Goal: Check status: Check status

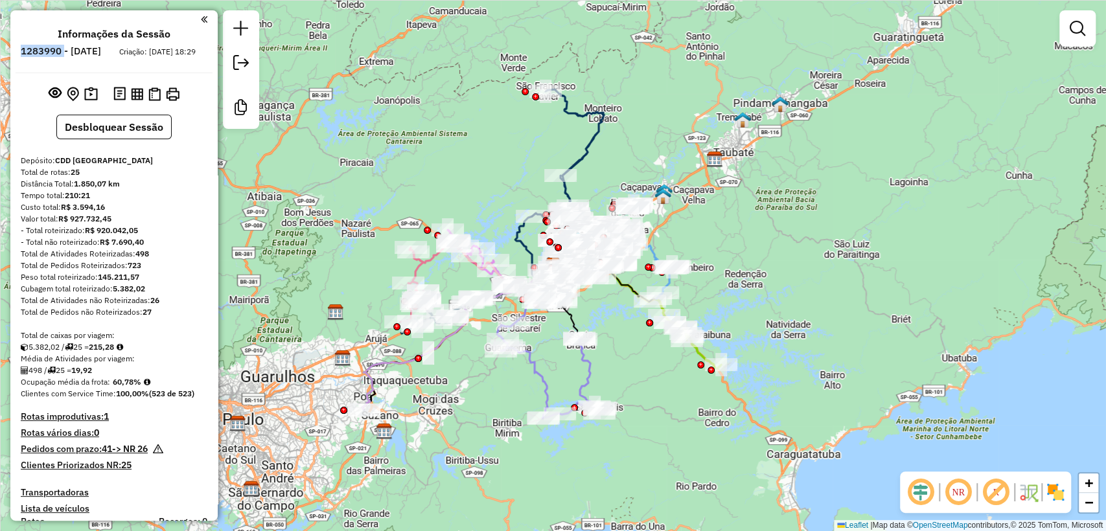
scroll to position [2178, 0]
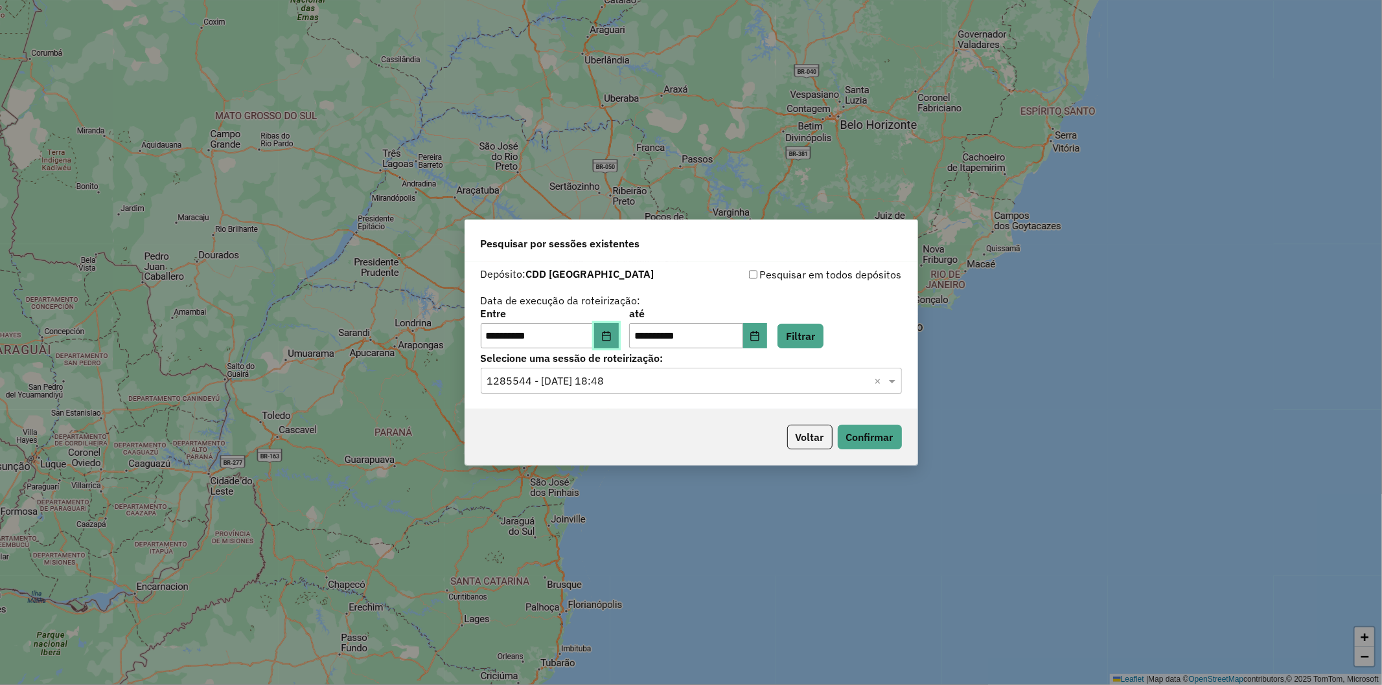
click at [548, 307] on icon "Choose Date" at bounding box center [606, 336] width 10 height 10
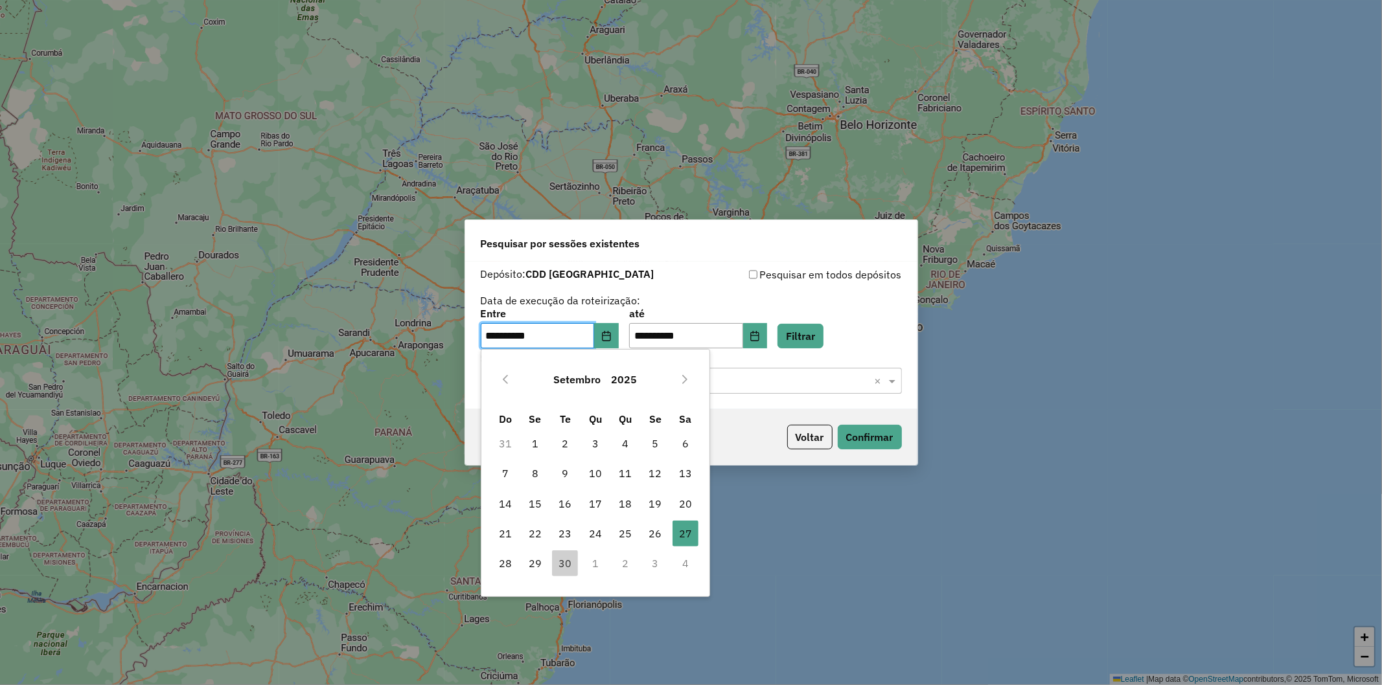
click at [548, 307] on div "**********" at bounding box center [691, 329] width 421 height 40
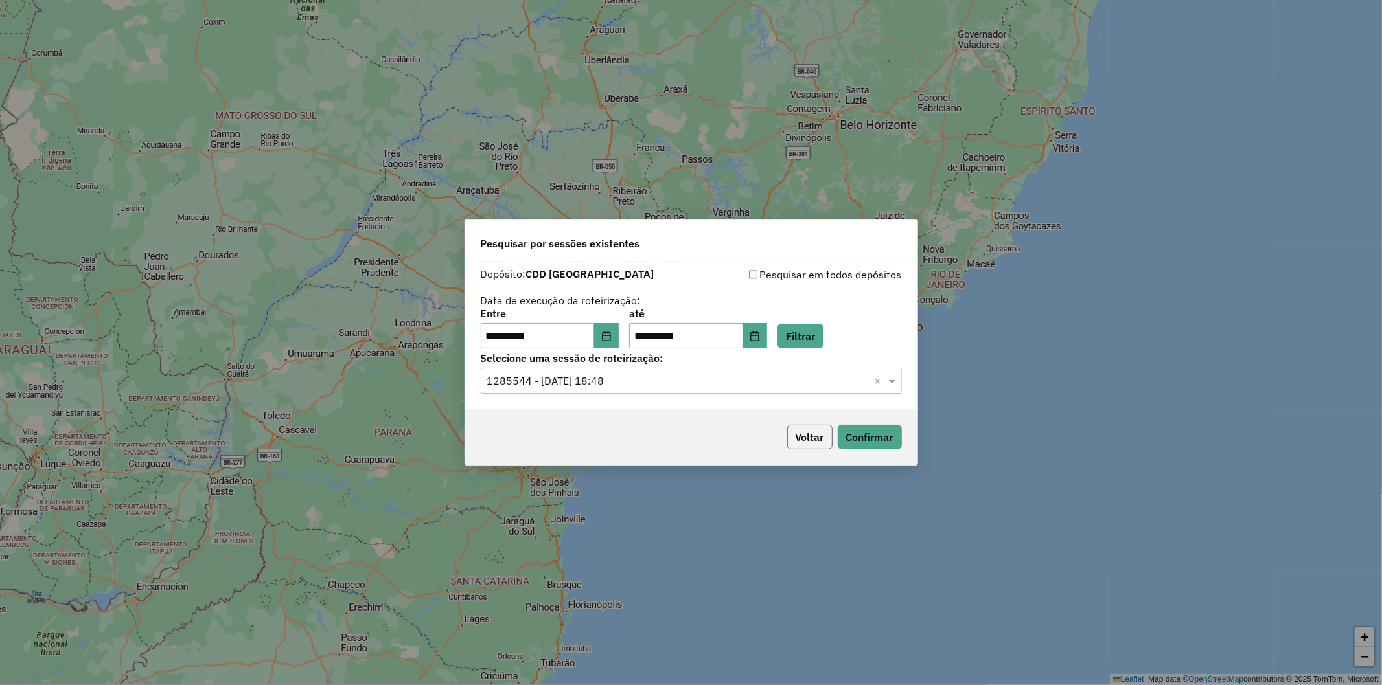
click at [548, 307] on button "Voltar" at bounding box center [809, 437] width 45 height 25
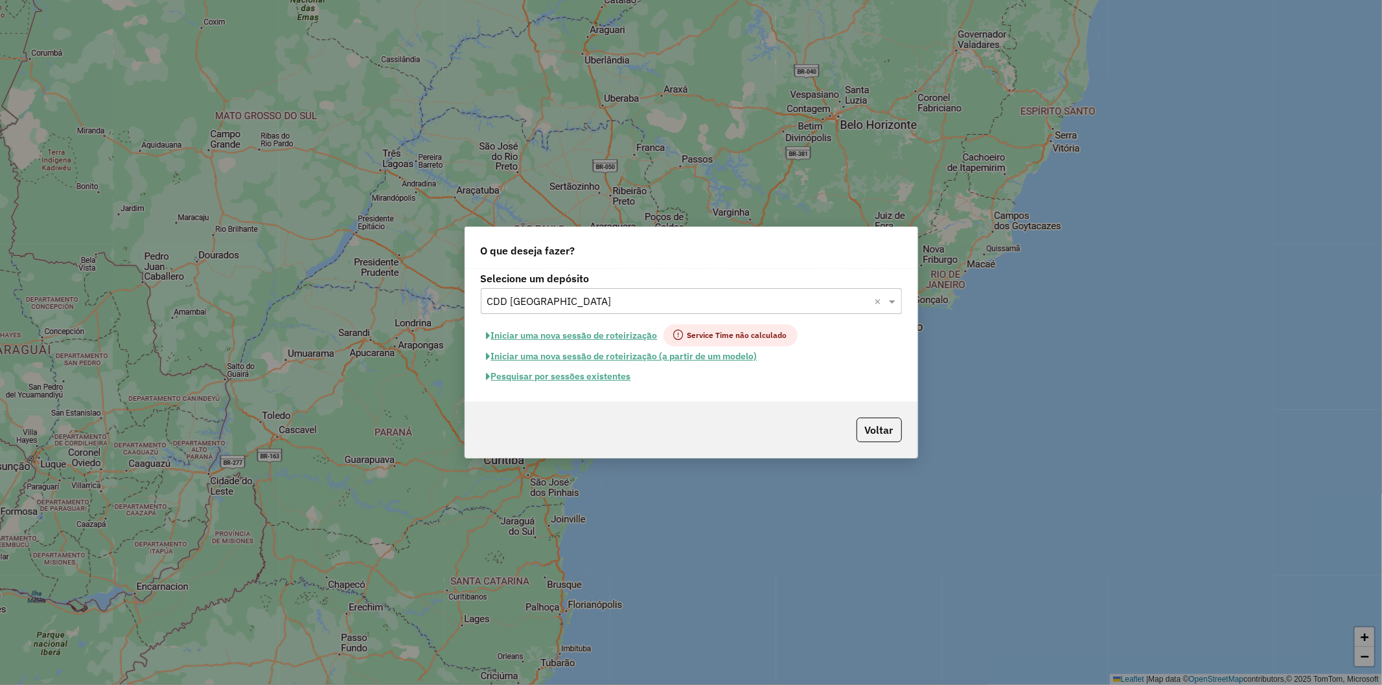
click at [548, 300] on input "text" at bounding box center [678, 302] width 382 height 16
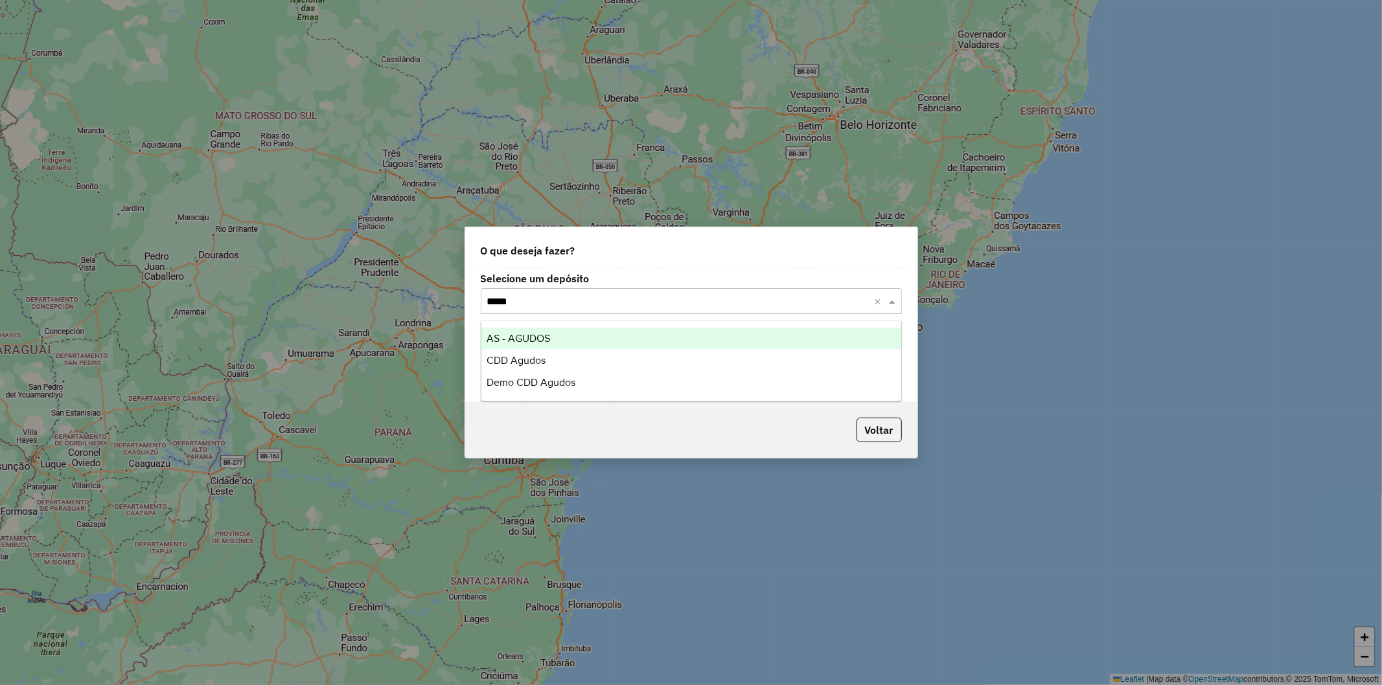
type input "******"
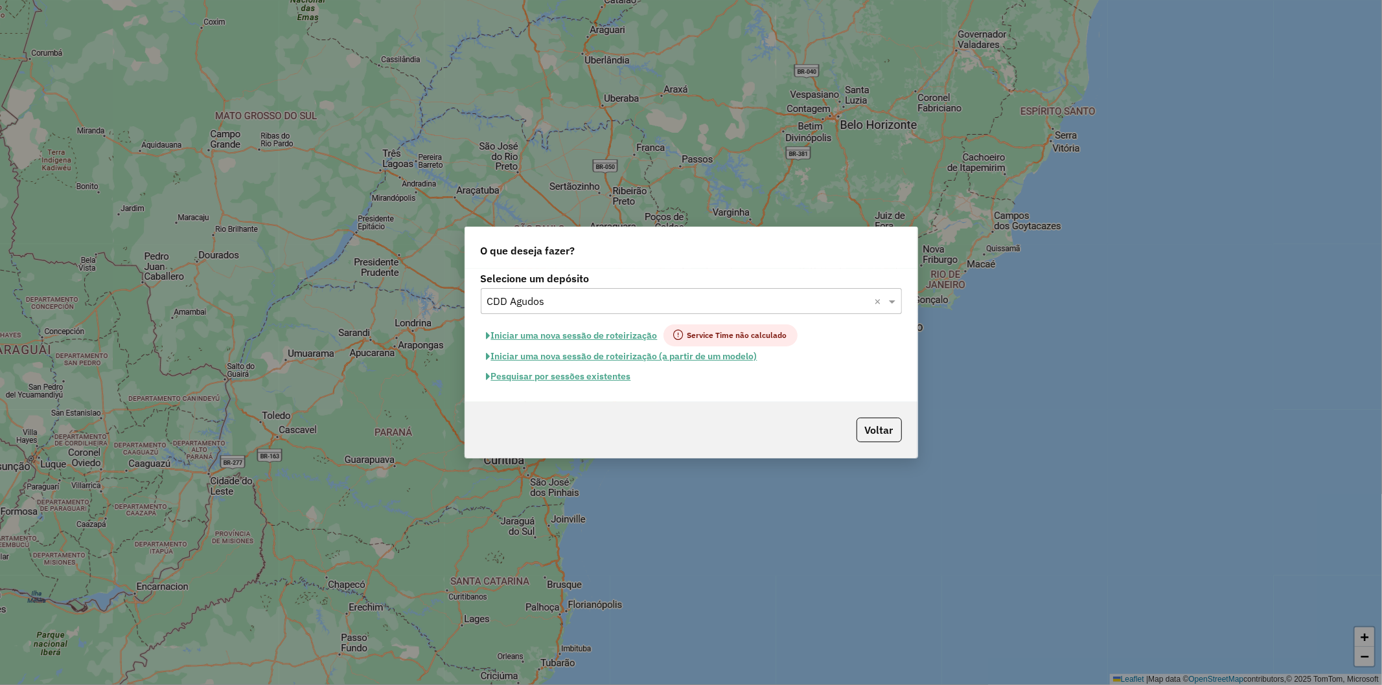
click at [545, 307] on button "Pesquisar por sessões existentes" at bounding box center [559, 377] width 156 height 20
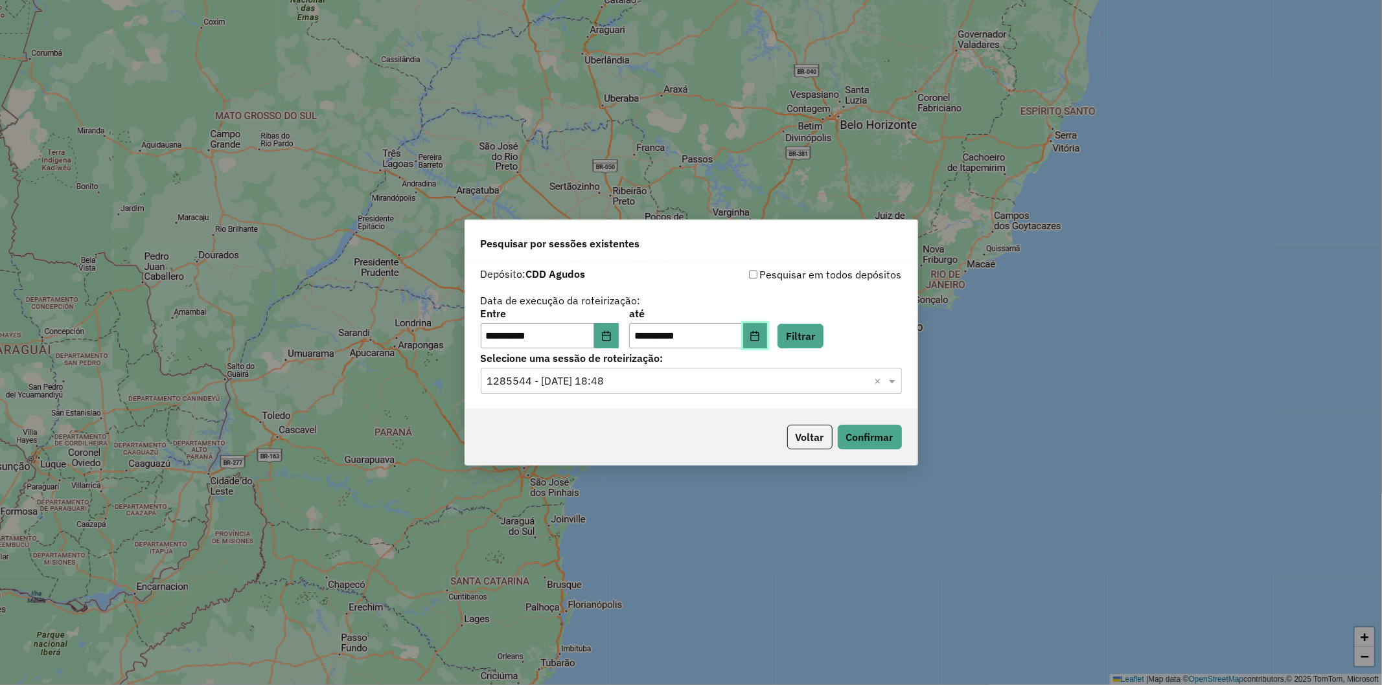
click at [548, 307] on icon "Choose Date" at bounding box center [755, 336] width 8 height 10
click at [548, 296] on div "**********" at bounding box center [691, 308] width 421 height 82
click at [548, 307] on button "Filtrar" at bounding box center [800, 336] width 46 height 25
click at [548, 307] on input "text" at bounding box center [678, 382] width 382 height 16
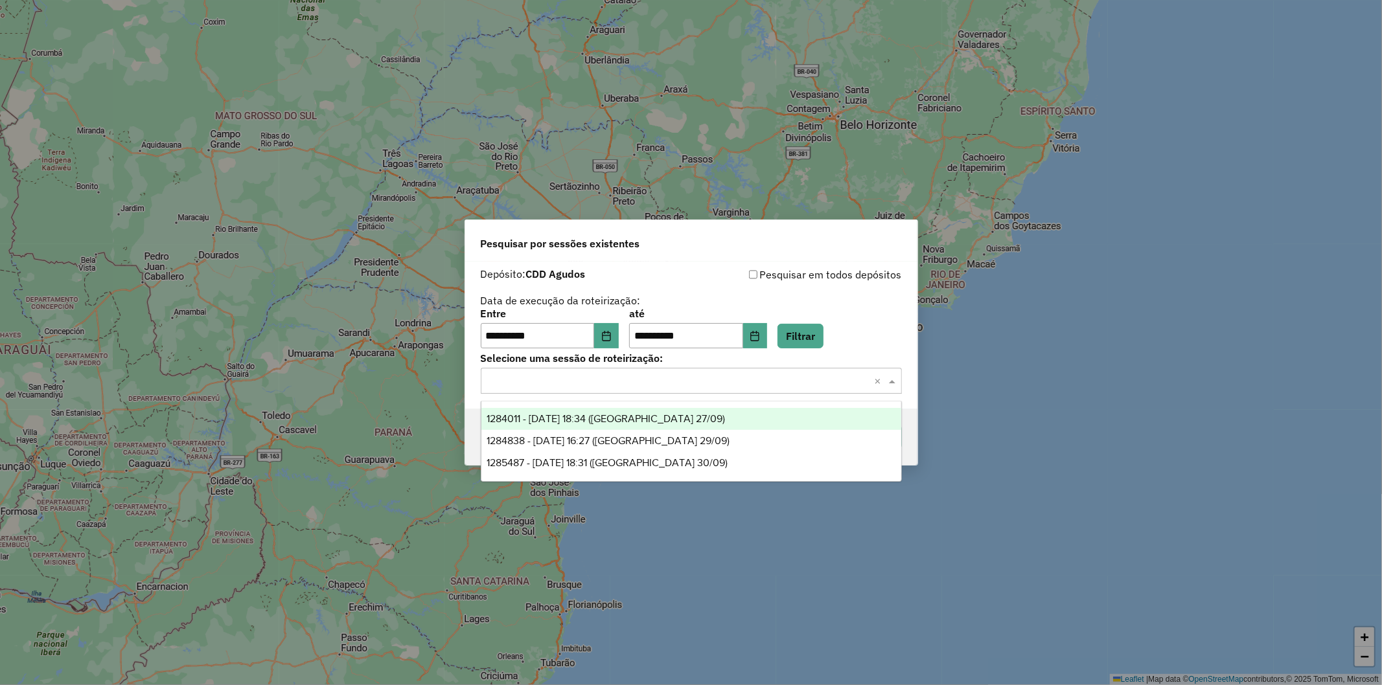
click at [548, 307] on span "1284011 - 27/09/2025 18:34 (Agudos 27/09)" at bounding box center [605, 418] width 238 height 11
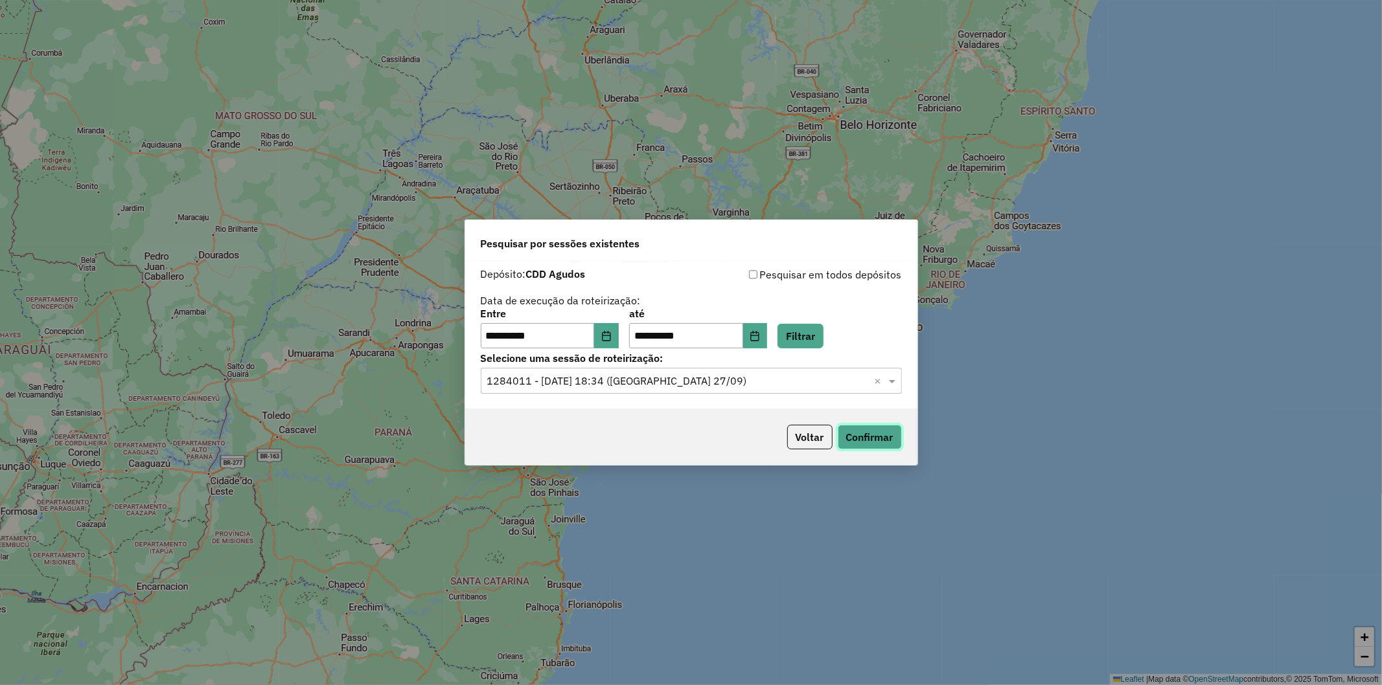
click at [548, 307] on button "Confirmar" at bounding box center [869, 437] width 64 height 25
drag, startPoint x: 644, startPoint y: 380, endPoint x: 653, endPoint y: 396, distance: 18.6
click at [548, 307] on input "text" at bounding box center [678, 382] width 382 height 16
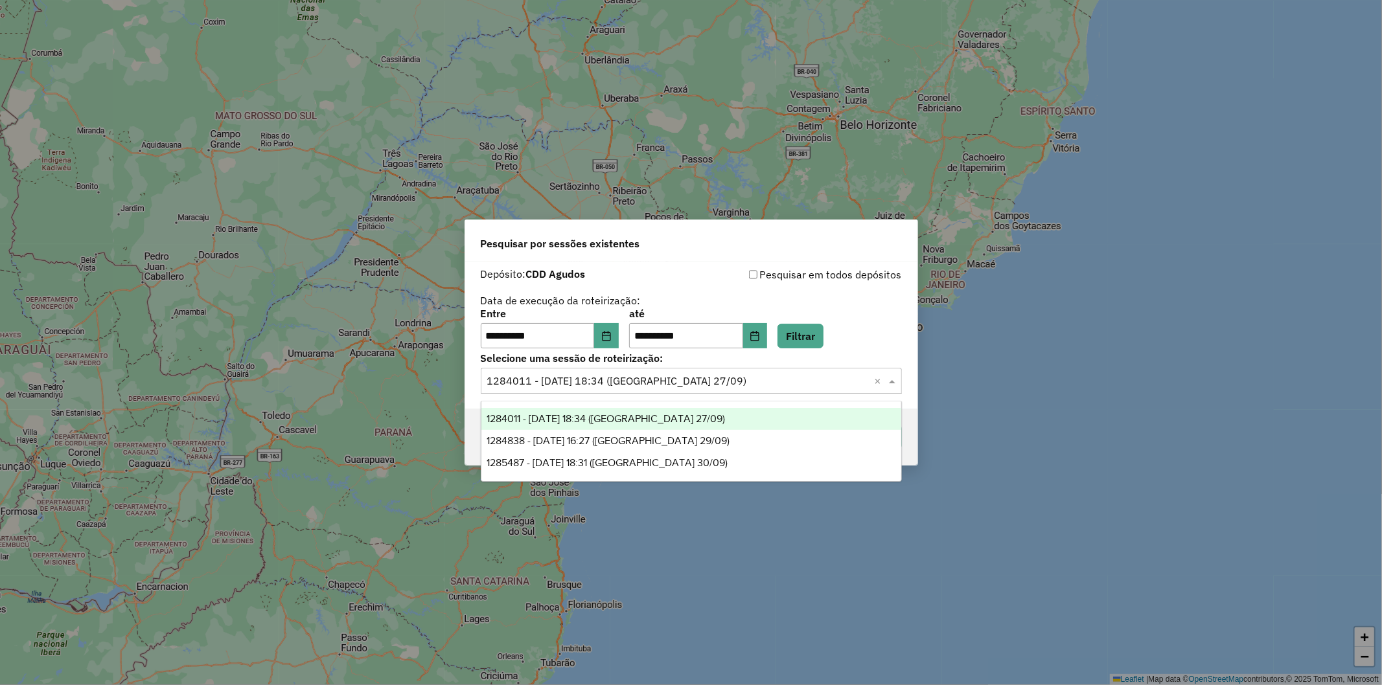
click at [548, 307] on span "1284838 - 29/09/2025 16:27 (Agudos 29/09)" at bounding box center [607, 440] width 243 height 11
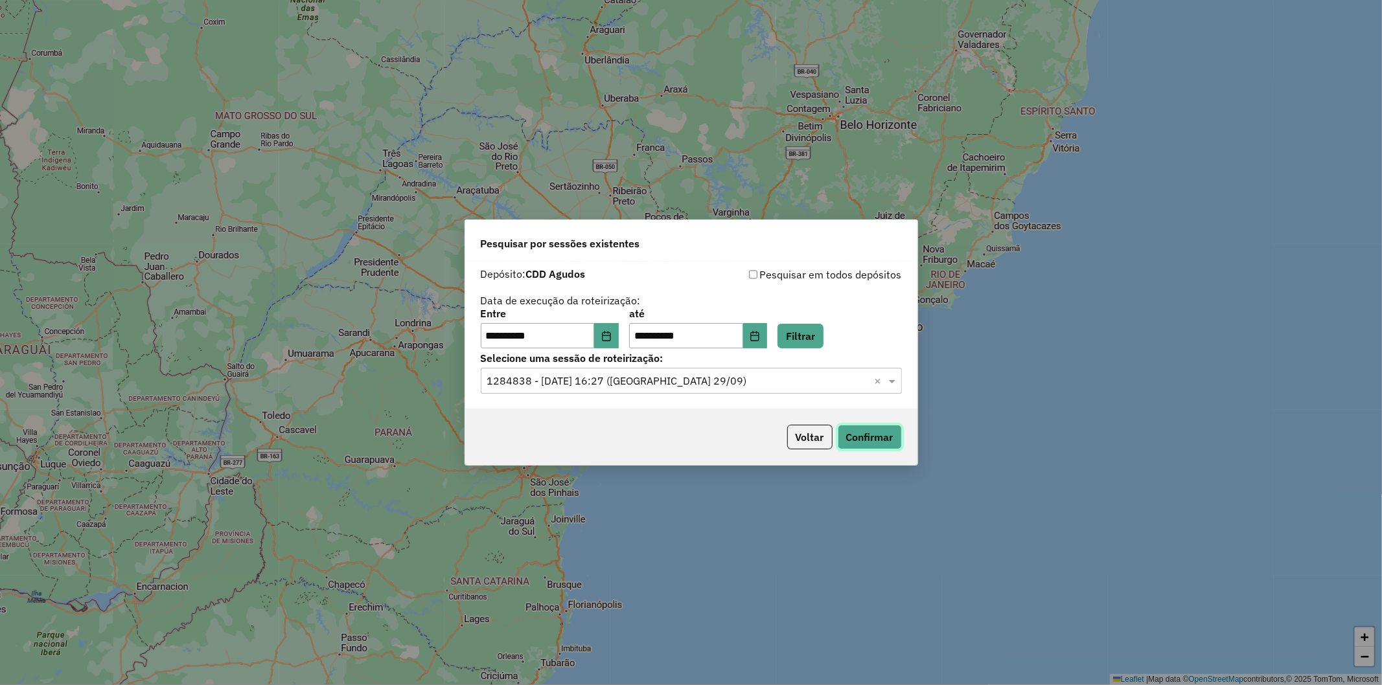
click at [548, 307] on button "Confirmar" at bounding box center [869, 437] width 64 height 25
click at [548, 307] on input "text" at bounding box center [678, 382] width 382 height 16
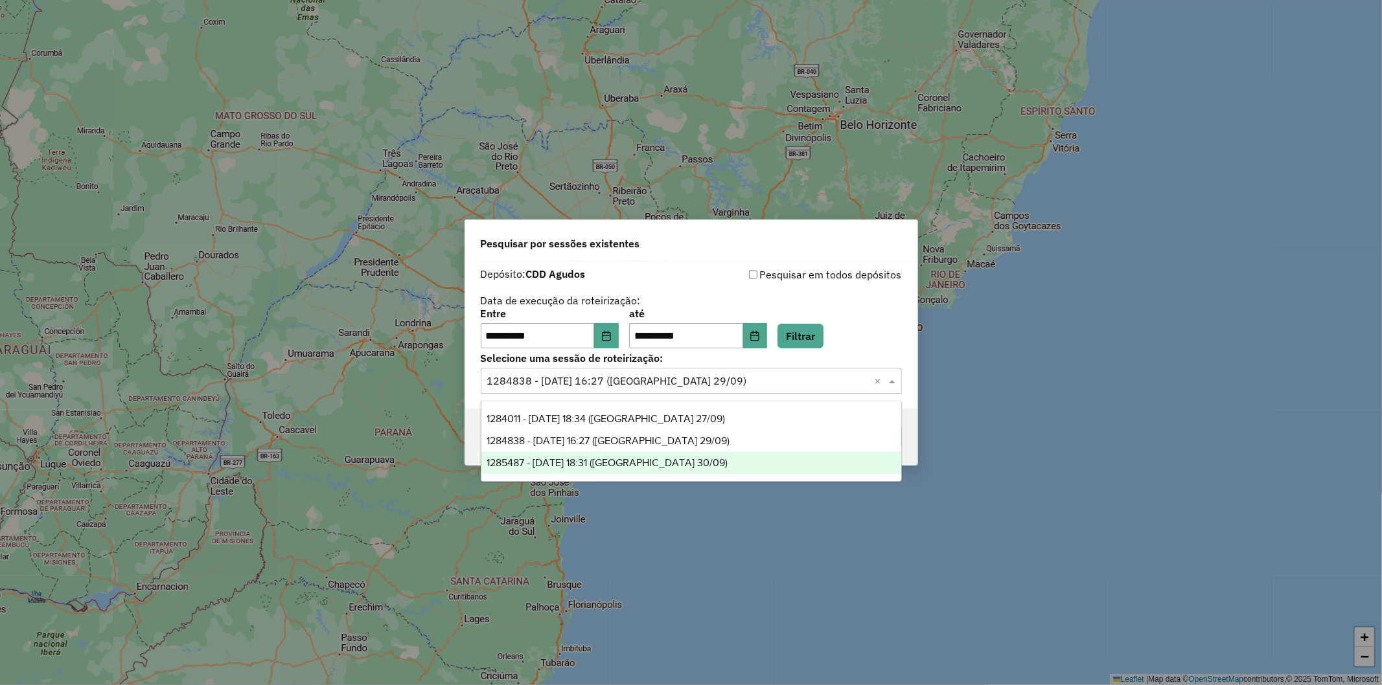
click at [548, 307] on div "1285487 - 30/09/2025 18:31 (Agudos 30/09)" at bounding box center [691, 463] width 420 height 22
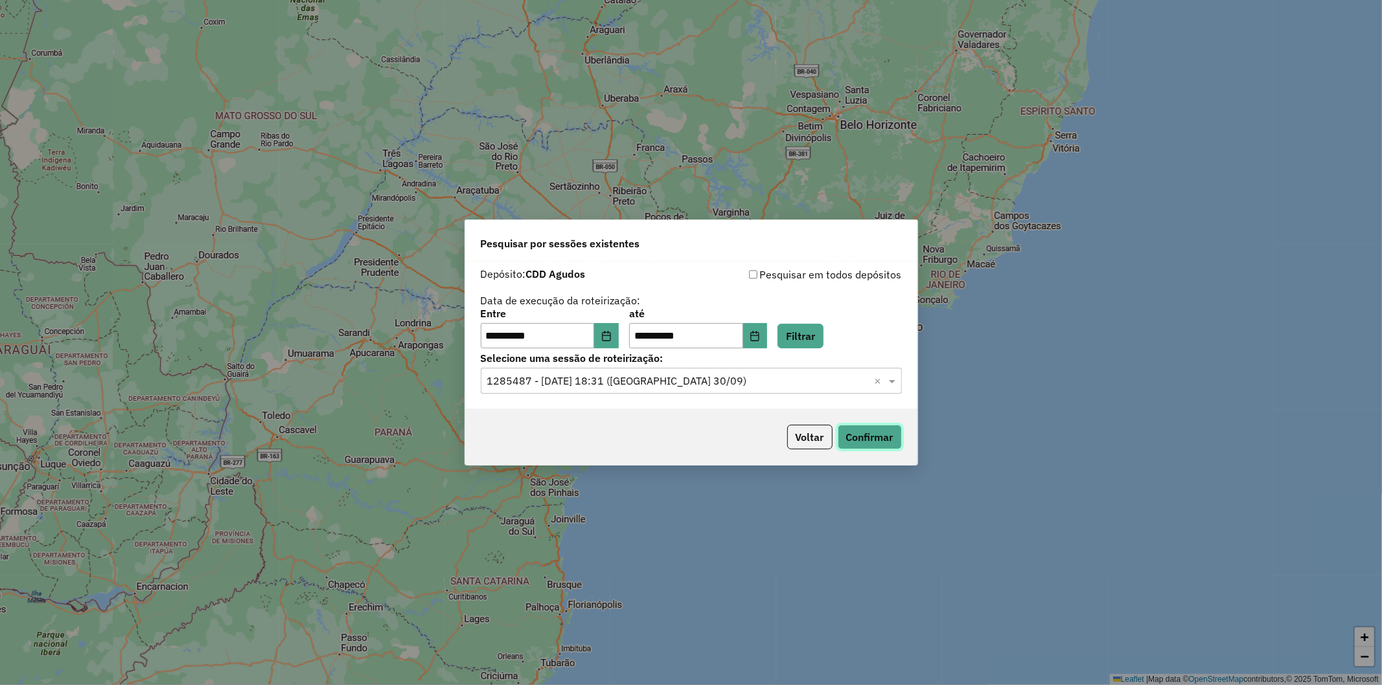
click at [548, 307] on button "Confirmar" at bounding box center [869, 437] width 64 height 25
click at [548, 307] on button "Voltar" at bounding box center [809, 437] width 45 height 25
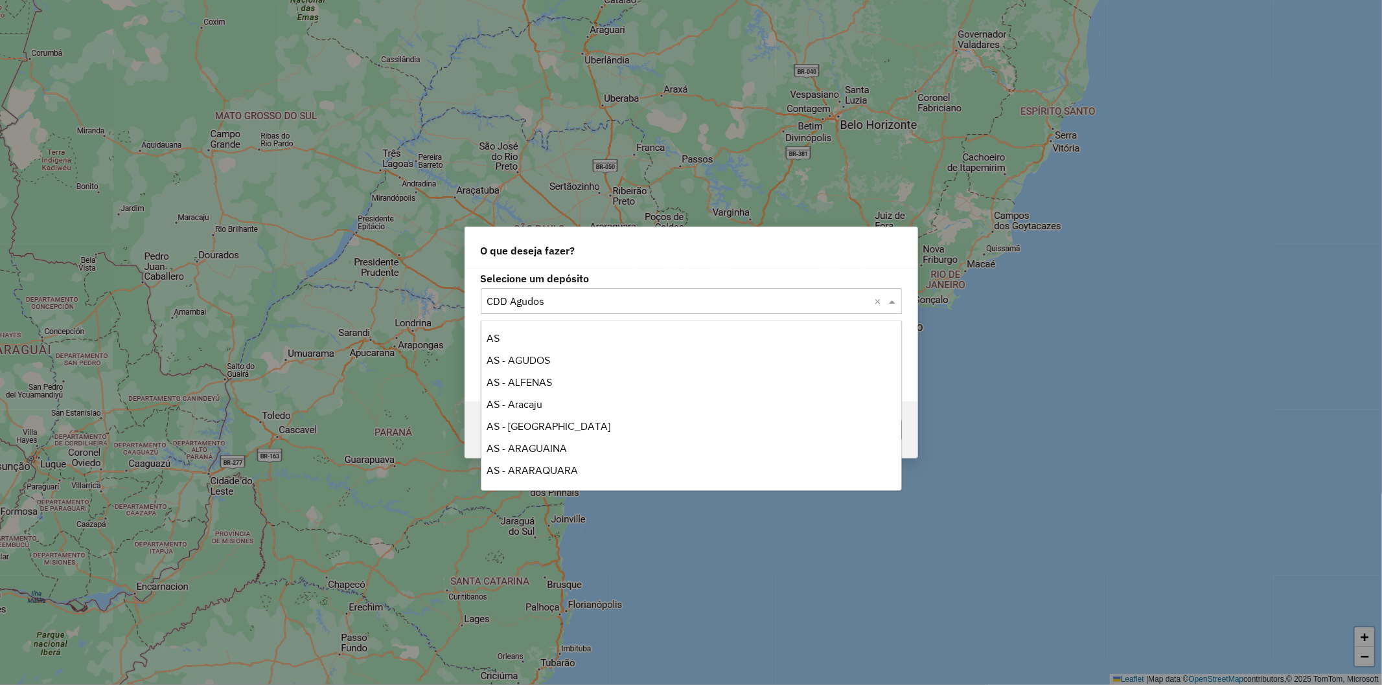
click at [530, 306] on input "text" at bounding box center [678, 302] width 382 height 16
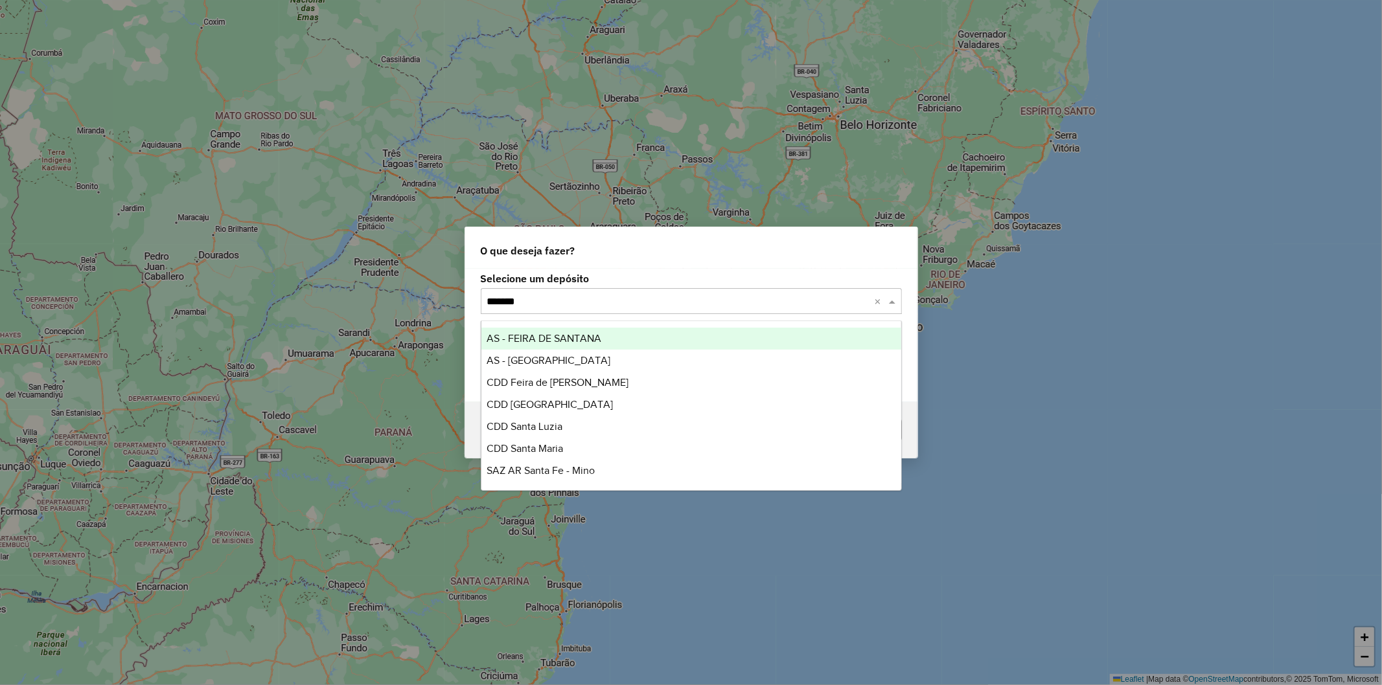
type input "********"
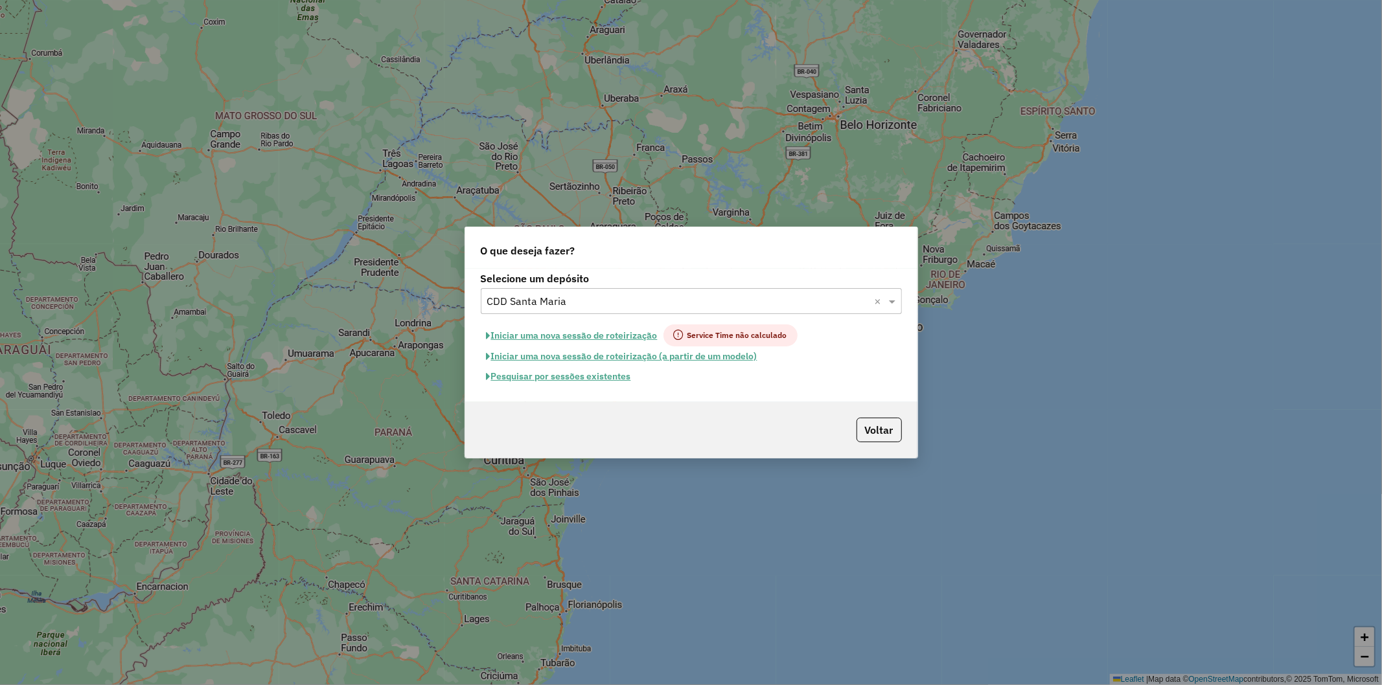
click at [548, 307] on button "Pesquisar por sessões existentes" at bounding box center [559, 377] width 156 height 20
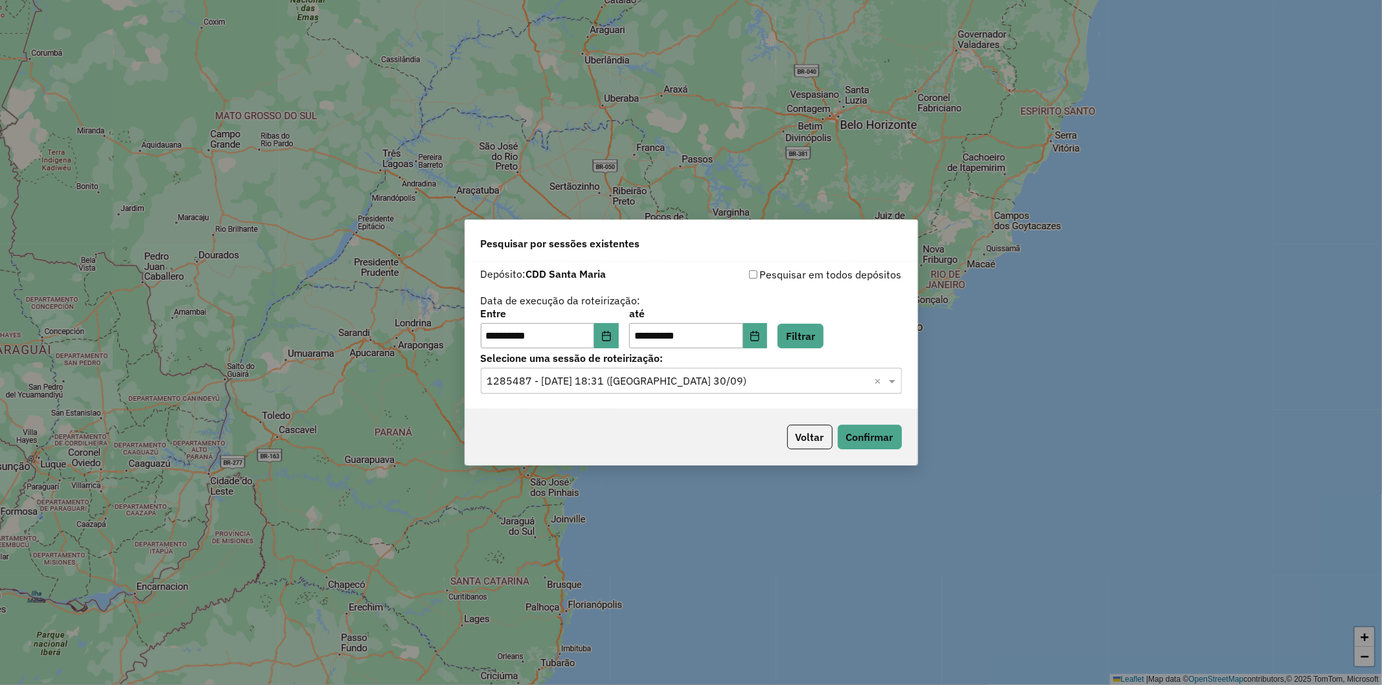
click at [548, 307] on div "**********" at bounding box center [691, 329] width 421 height 40
click at [548, 307] on button "Filtrar" at bounding box center [800, 336] width 46 height 25
click at [548, 307] on hb-app "**********" at bounding box center [691, 342] width 1382 height 685
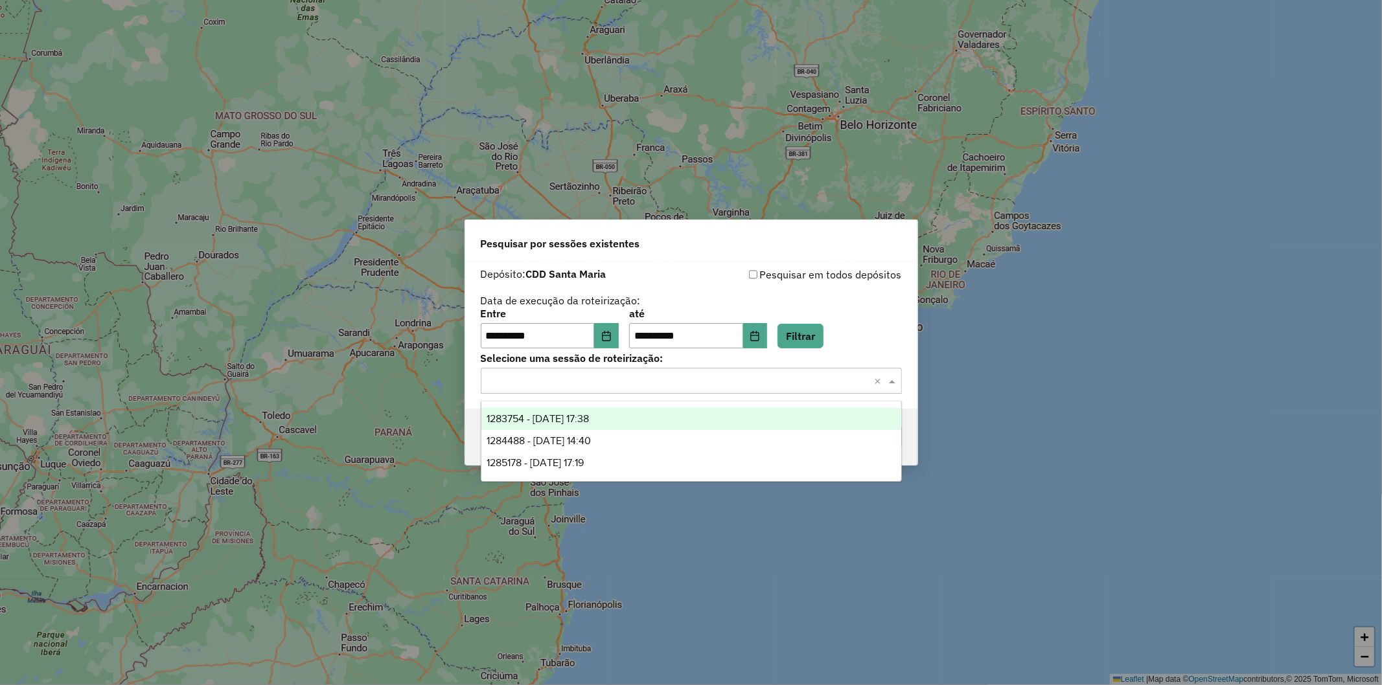
drag, startPoint x: 657, startPoint y: 383, endPoint x: 664, endPoint y: 415, distance: 32.4
click at [548, 307] on input "text" at bounding box center [678, 382] width 382 height 16
click at [548, 307] on div "1283754 - 27/09/2025 17:38" at bounding box center [691, 419] width 420 height 22
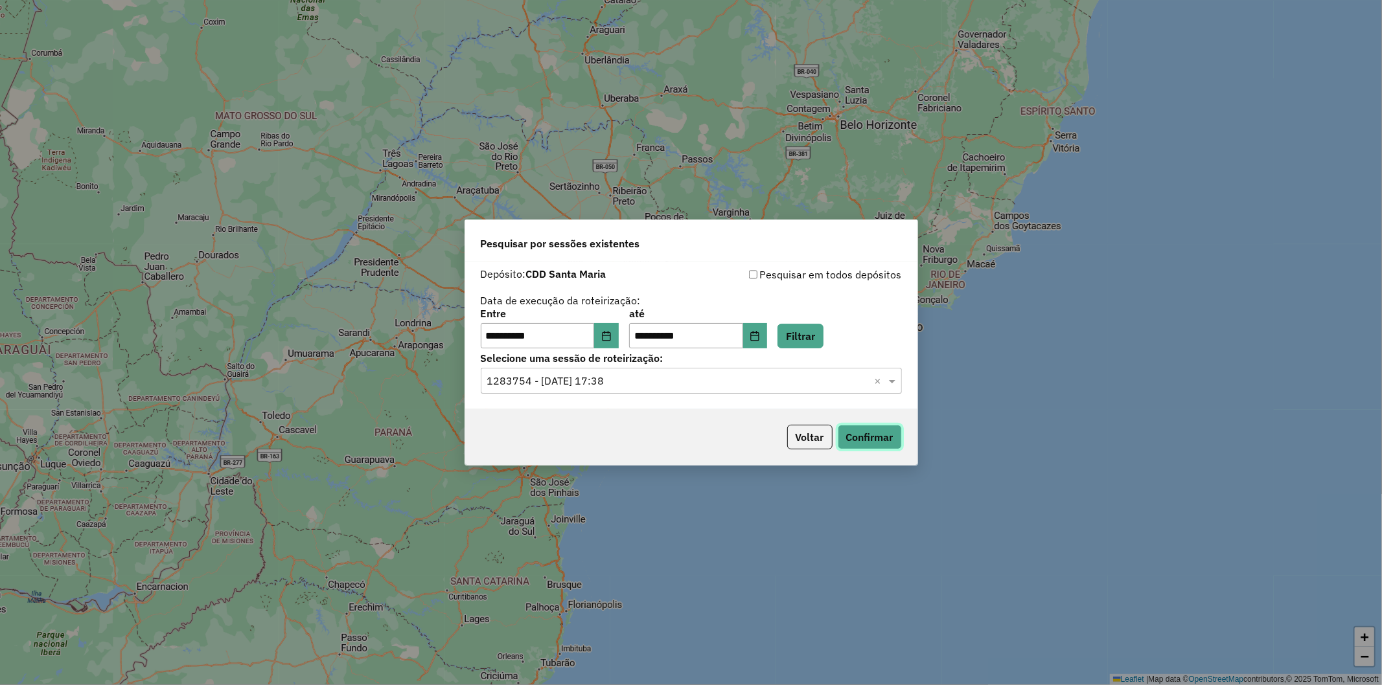
click at [548, 307] on button "Confirmar" at bounding box center [869, 437] width 64 height 25
click at [548, 307] on input "text" at bounding box center [678, 382] width 382 height 16
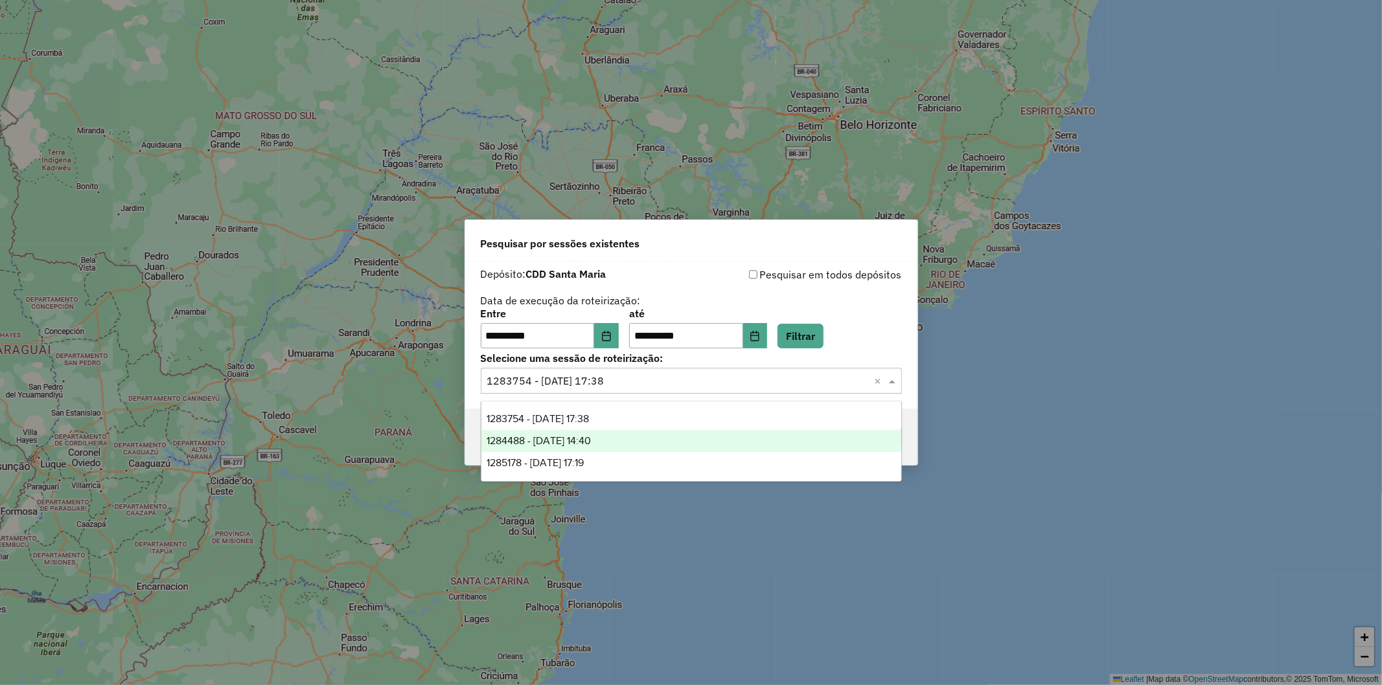
click at [548, 307] on div "1284488 - 29/09/2025 14:40" at bounding box center [691, 441] width 420 height 22
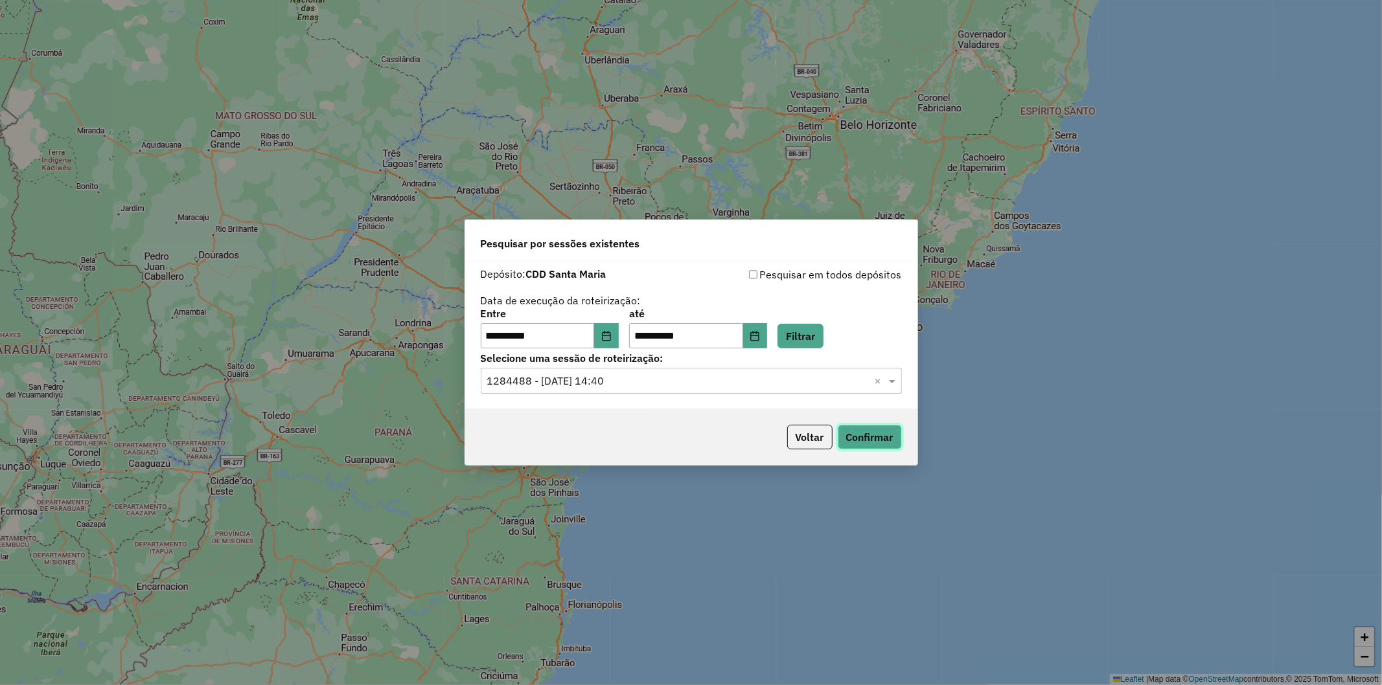
click at [548, 307] on button "Confirmar" at bounding box center [869, 437] width 64 height 25
drag, startPoint x: 606, startPoint y: 378, endPoint x: 612, endPoint y: 392, distance: 15.7
click at [548, 307] on input "text" at bounding box center [678, 382] width 382 height 16
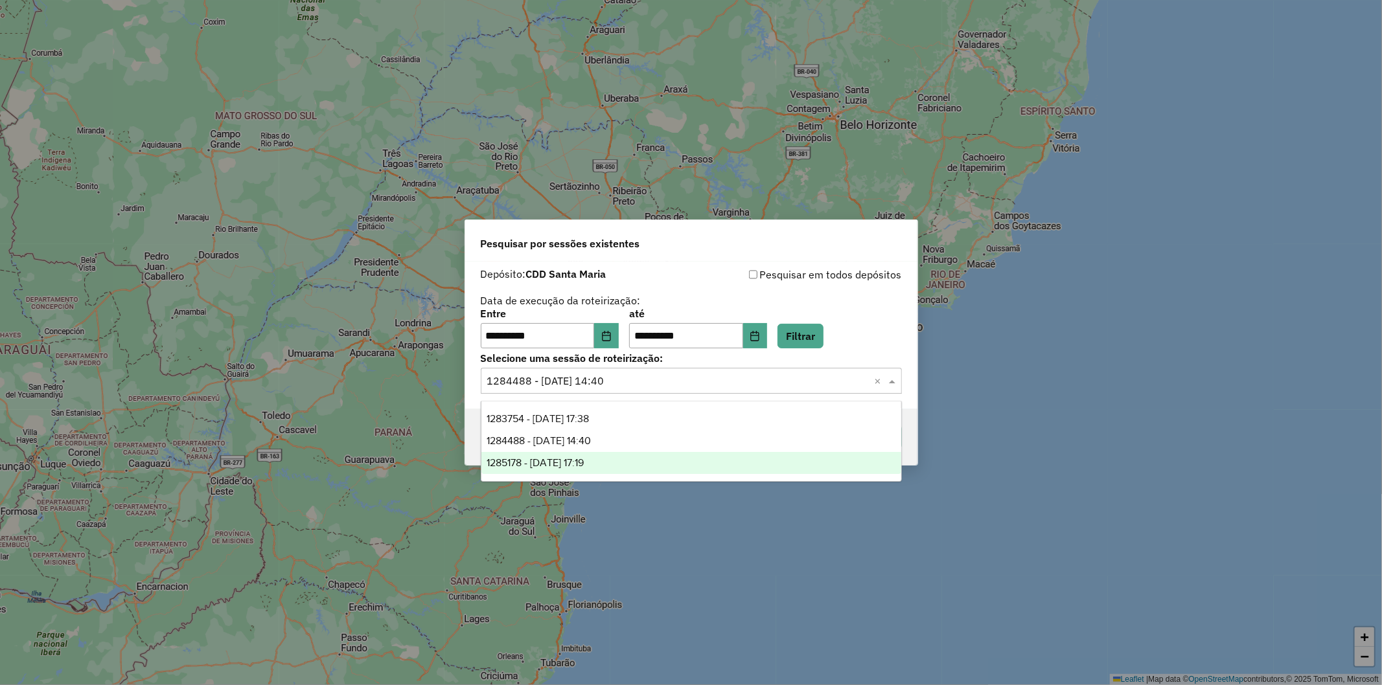
click at [548, 307] on div "1285178 - 30/09/2025 17:19" at bounding box center [691, 463] width 420 height 22
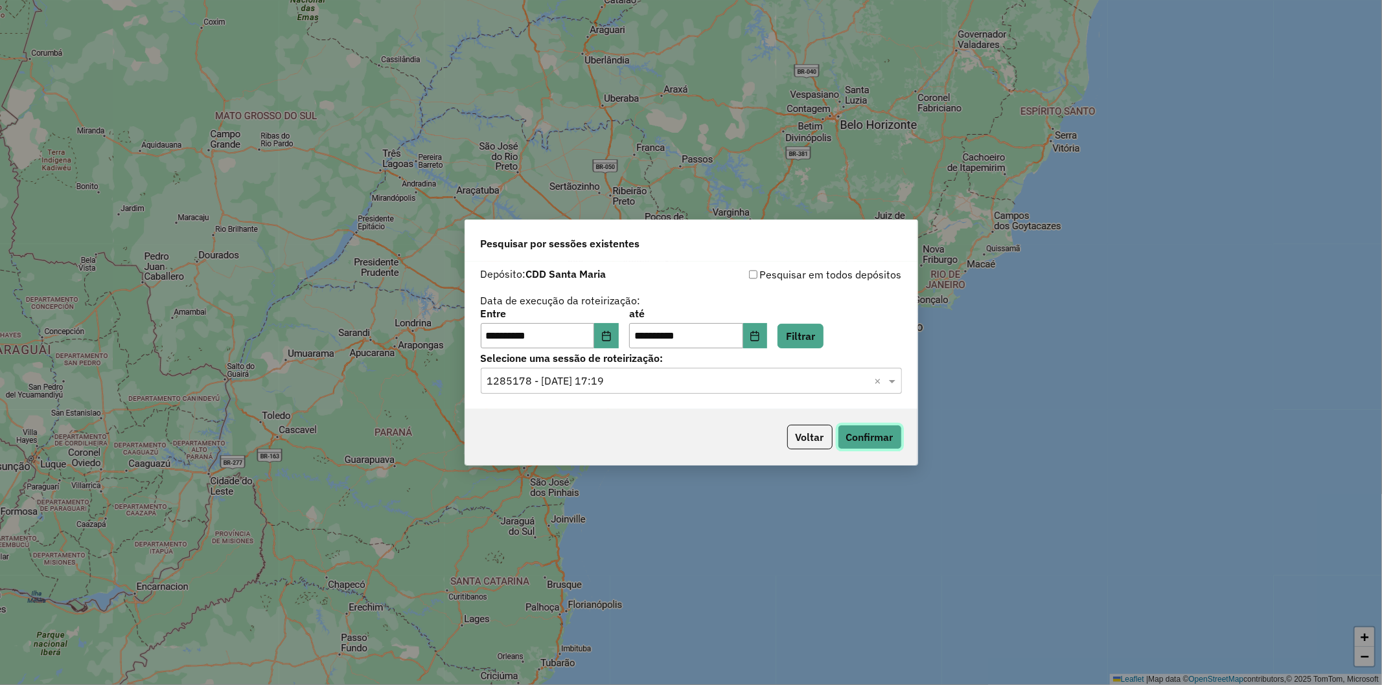
click at [548, 307] on button "Confirmar" at bounding box center [869, 437] width 64 height 25
click at [548, 307] on button "Voltar" at bounding box center [809, 437] width 45 height 25
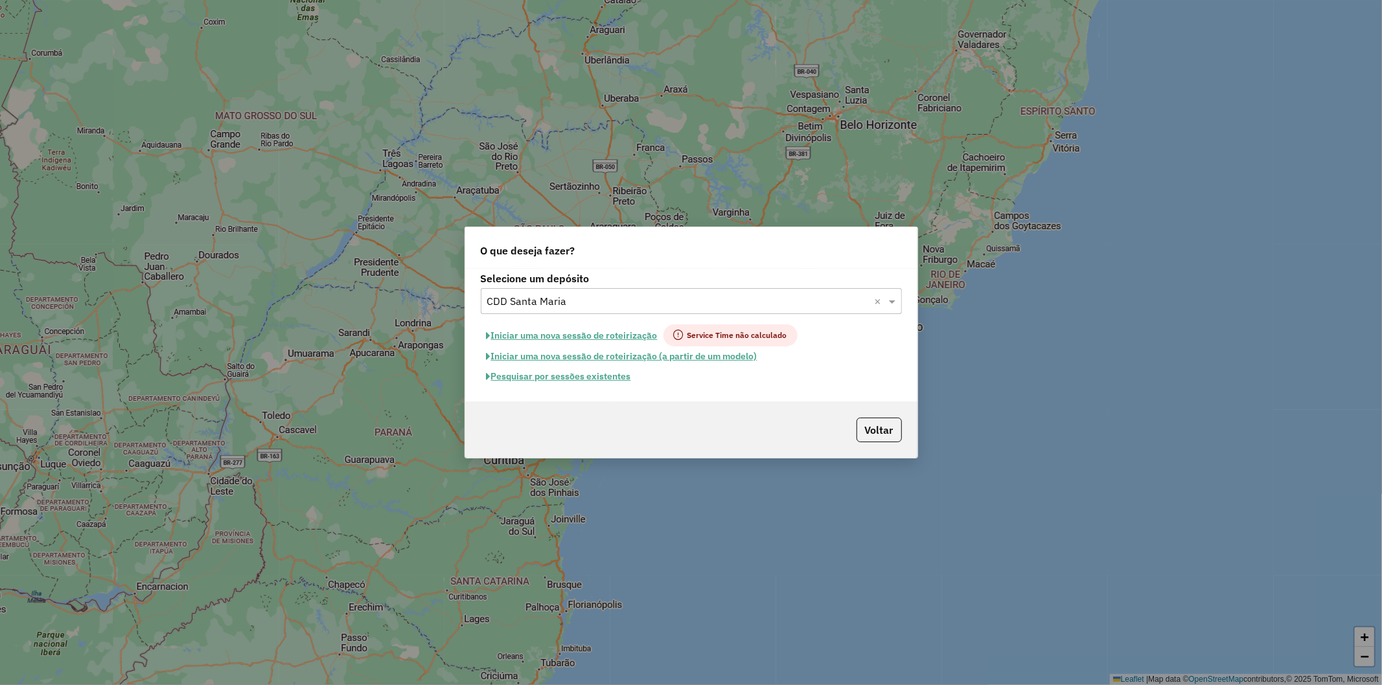
click at [536, 307] on input "text" at bounding box center [678, 302] width 382 height 16
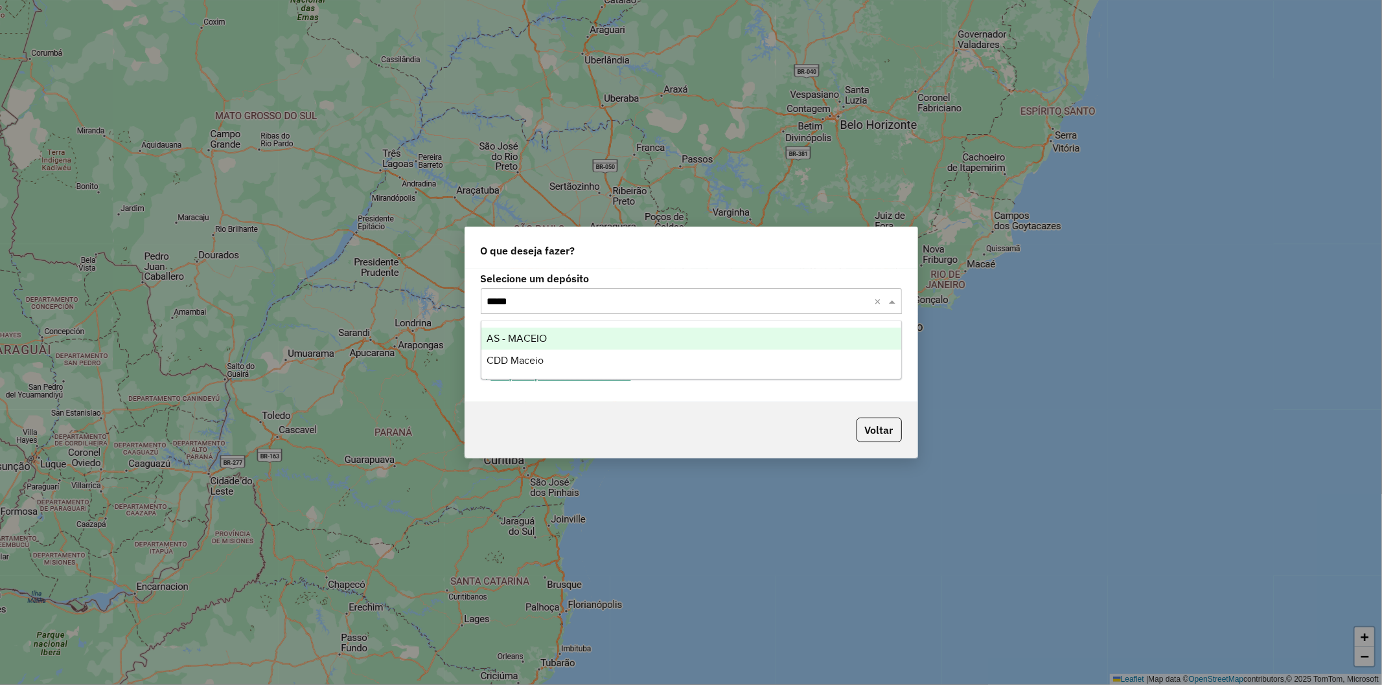
type input "******"
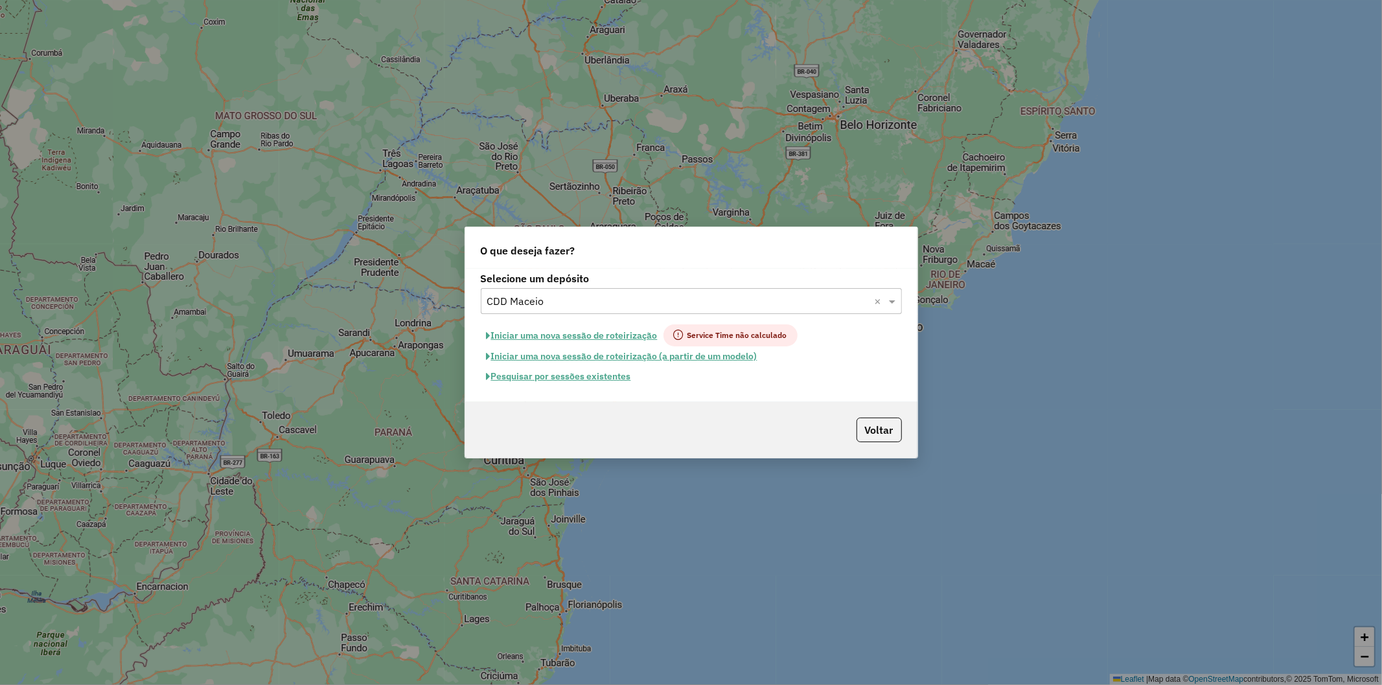
click at [548, 307] on button "Pesquisar por sessões existentes" at bounding box center [559, 377] width 156 height 20
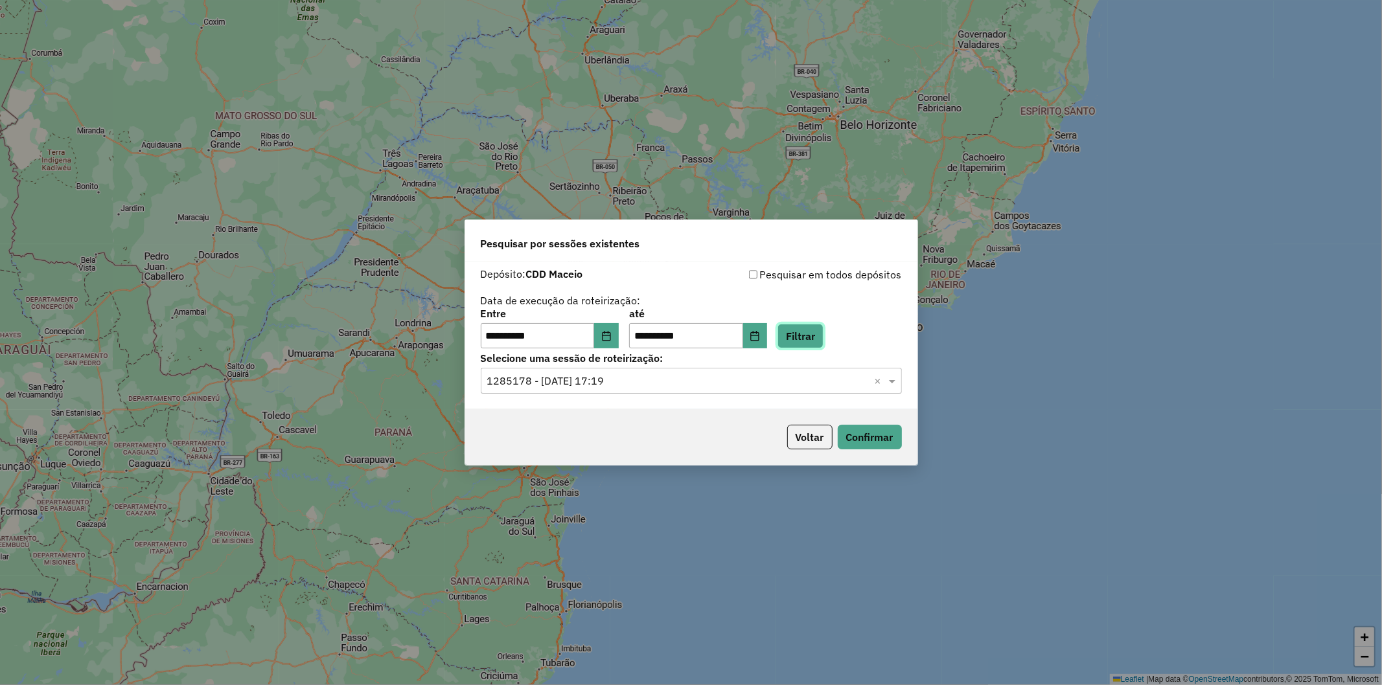
click at [548, 307] on button "Filtrar" at bounding box center [800, 336] width 46 height 25
click at [548, 307] on hb-app "**********" at bounding box center [691, 342] width 1382 height 685
click at [548, 307] on div "**********" at bounding box center [691, 336] width 452 height 148
click at [548, 307] on input "text" at bounding box center [678, 382] width 382 height 16
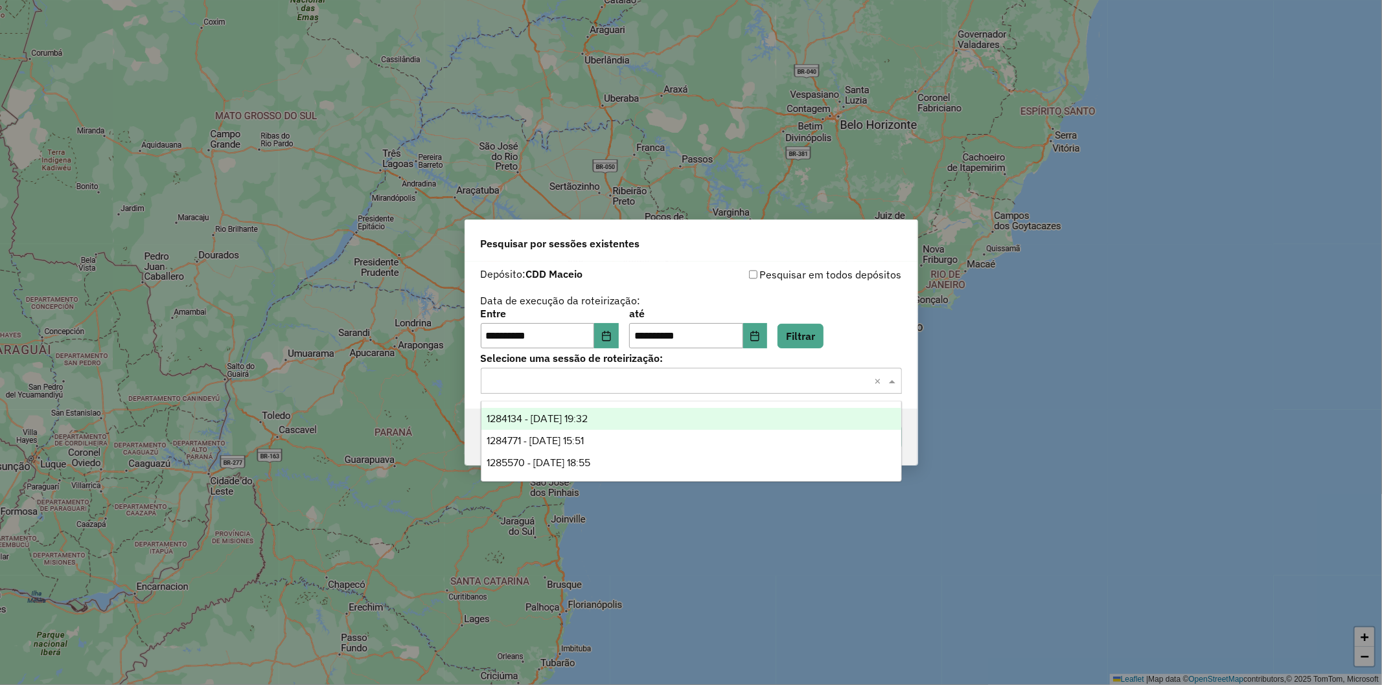
click at [548, 307] on div "1284134 - 27/09/2025 19:32" at bounding box center [691, 419] width 420 height 22
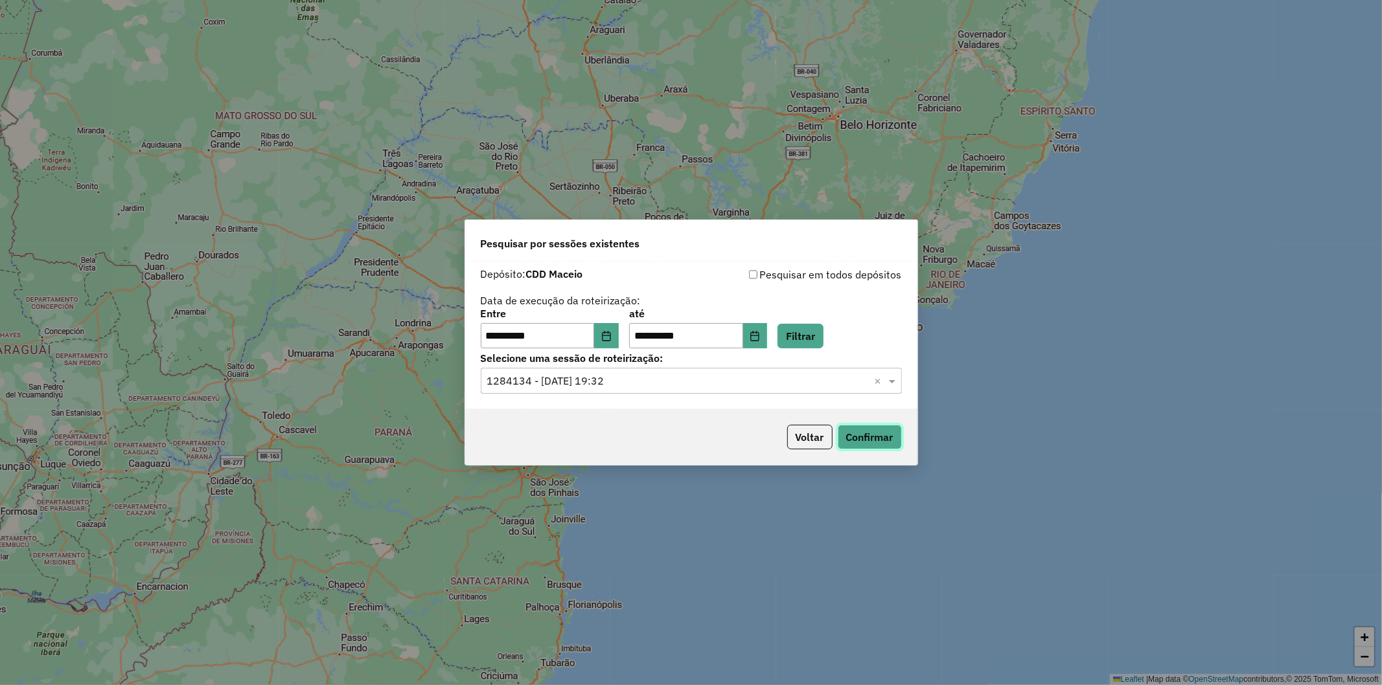
click at [548, 307] on button "Confirmar" at bounding box center [869, 437] width 64 height 25
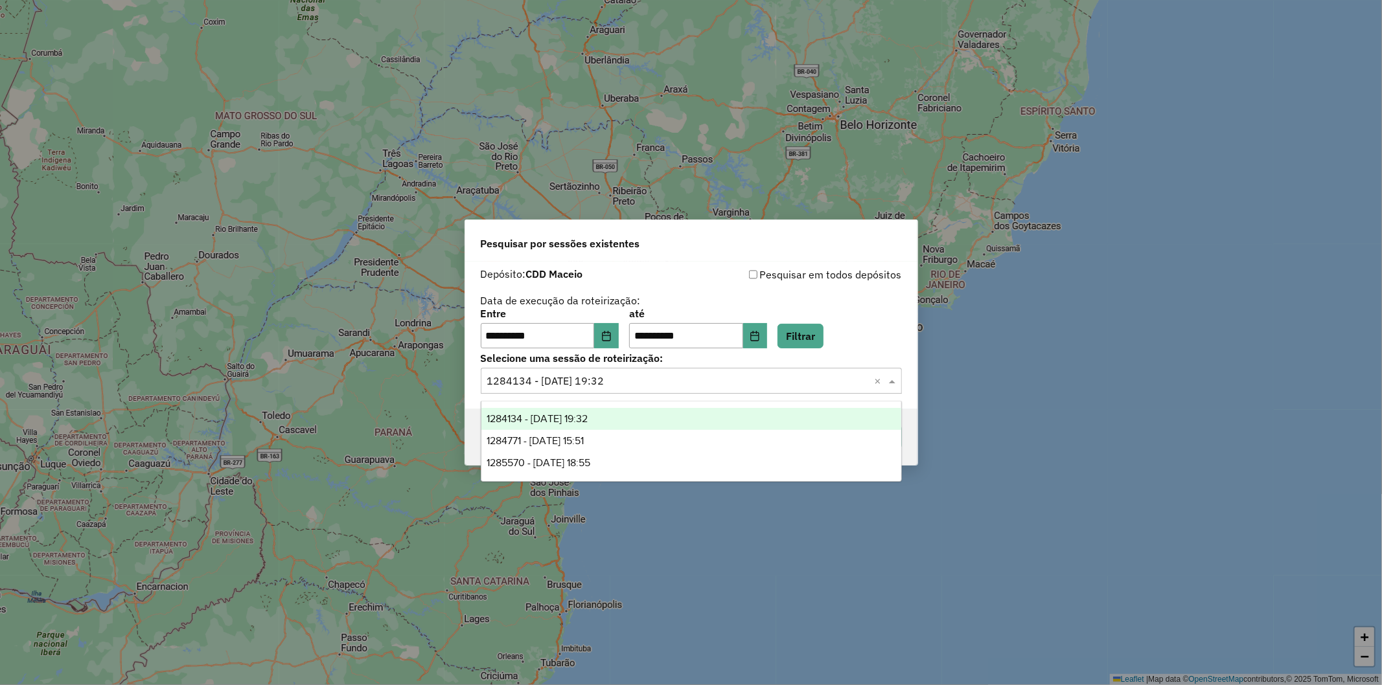
click at [548, 307] on div "Selecione uma sessão × 1284134 - 27/09/2025 19:32 ×" at bounding box center [691, 381] width 421 height 26
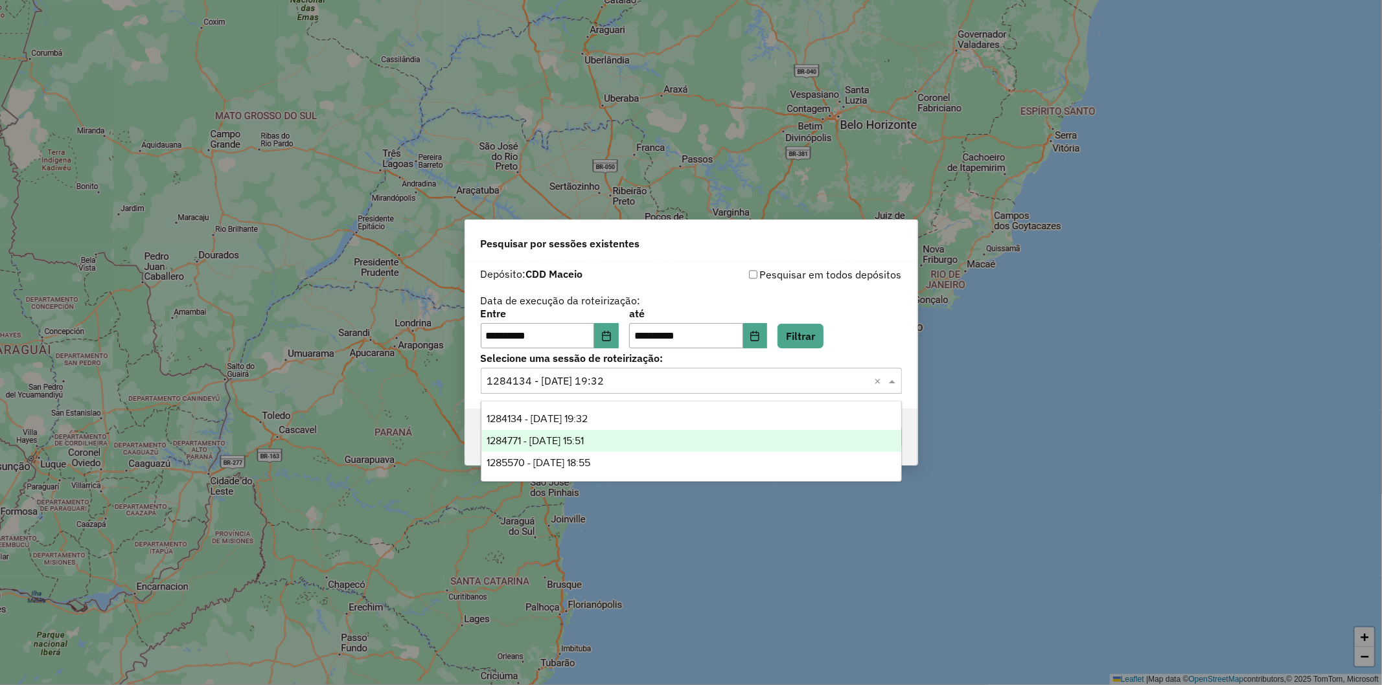
click at [548, 307] on div "1284771 - 29/09/2025 15:51" at bounding box center [691, 441] width 420 height 22
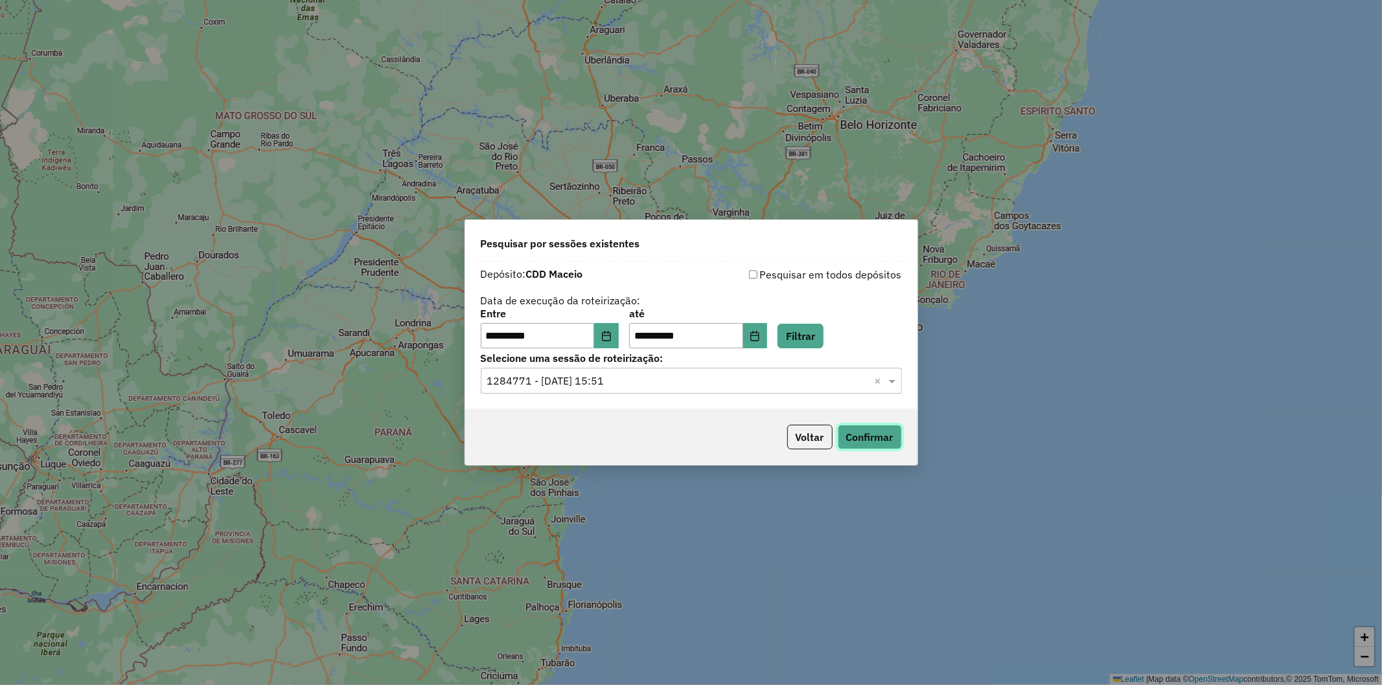
click at [548, 307] on button "Confirmar" at bounding box center [869, 437] width 64 height 25
click at [548, 307] on div "Selecione uma sessão × 1284771 - 29/09/2025 15:51 ×" at bounding box center [691, 381] width 421 height 26
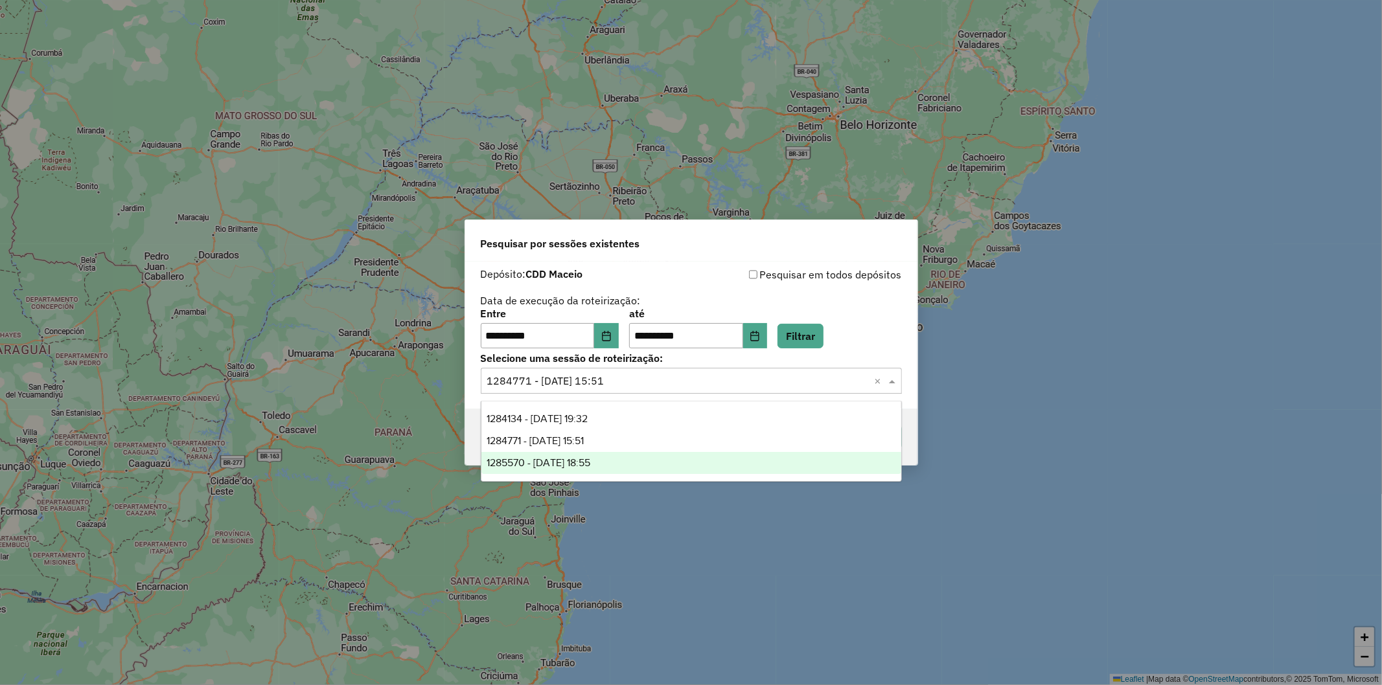
click at [548, 307] on div "1285570 - 30/09/2025 18:55" at bounding box center [691, 463] width 420 height 22
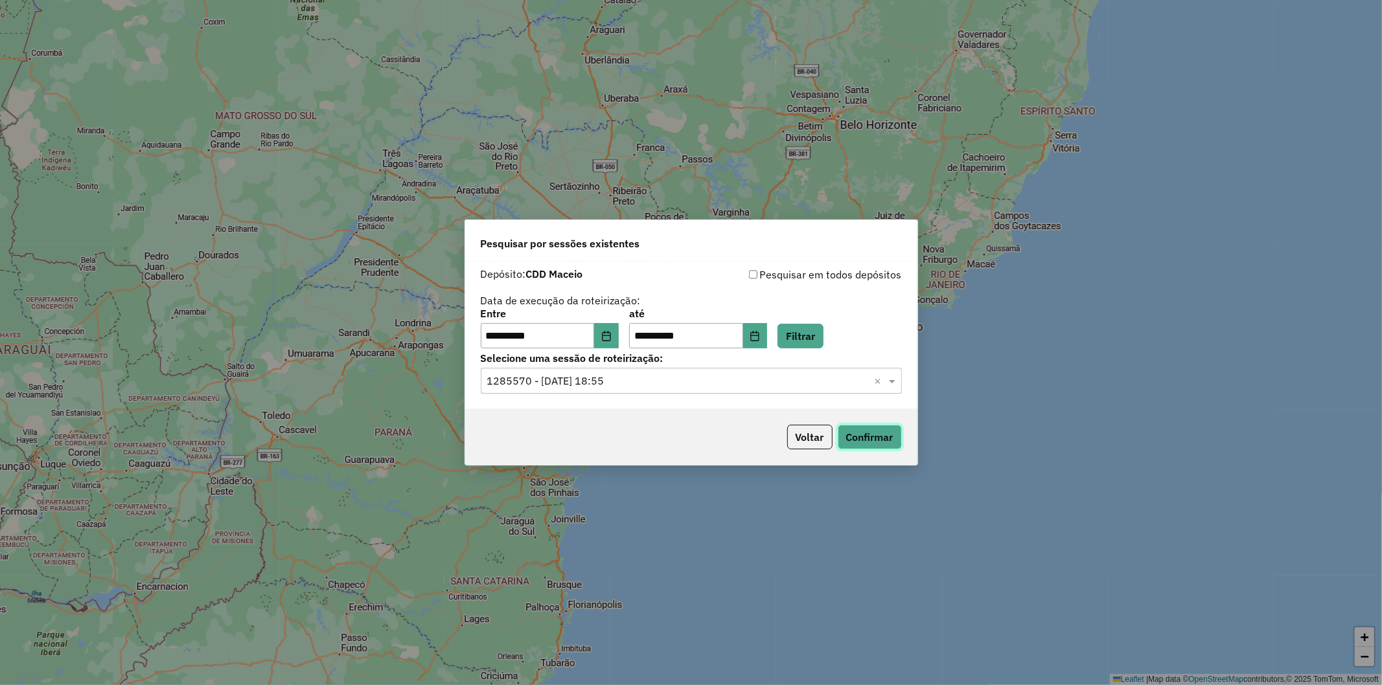
click at [548, 307] on button "Confirmar" at bounding box center [869, 437] width 64 height 25
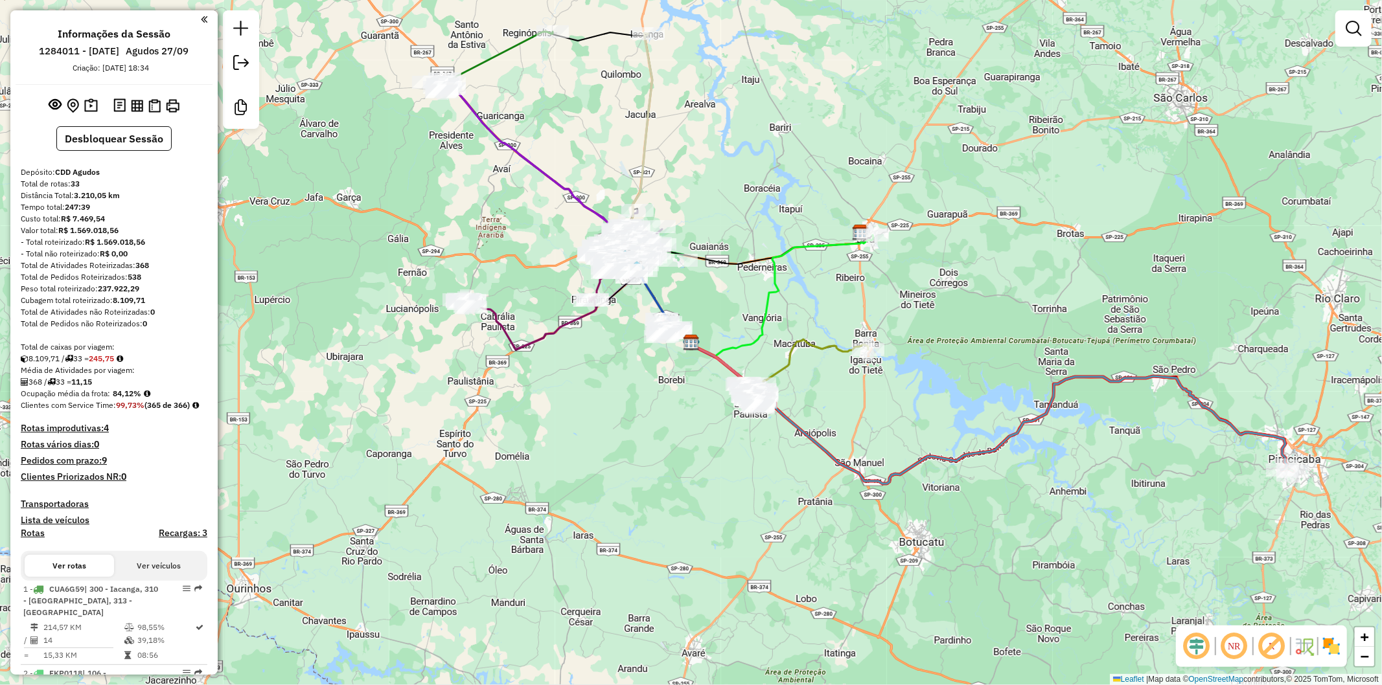
click at [52, 52] on h6 "1284011 - 27/09/2025" at bounding box center [80, 51] width 80 height 12
copy h6 "1284011"
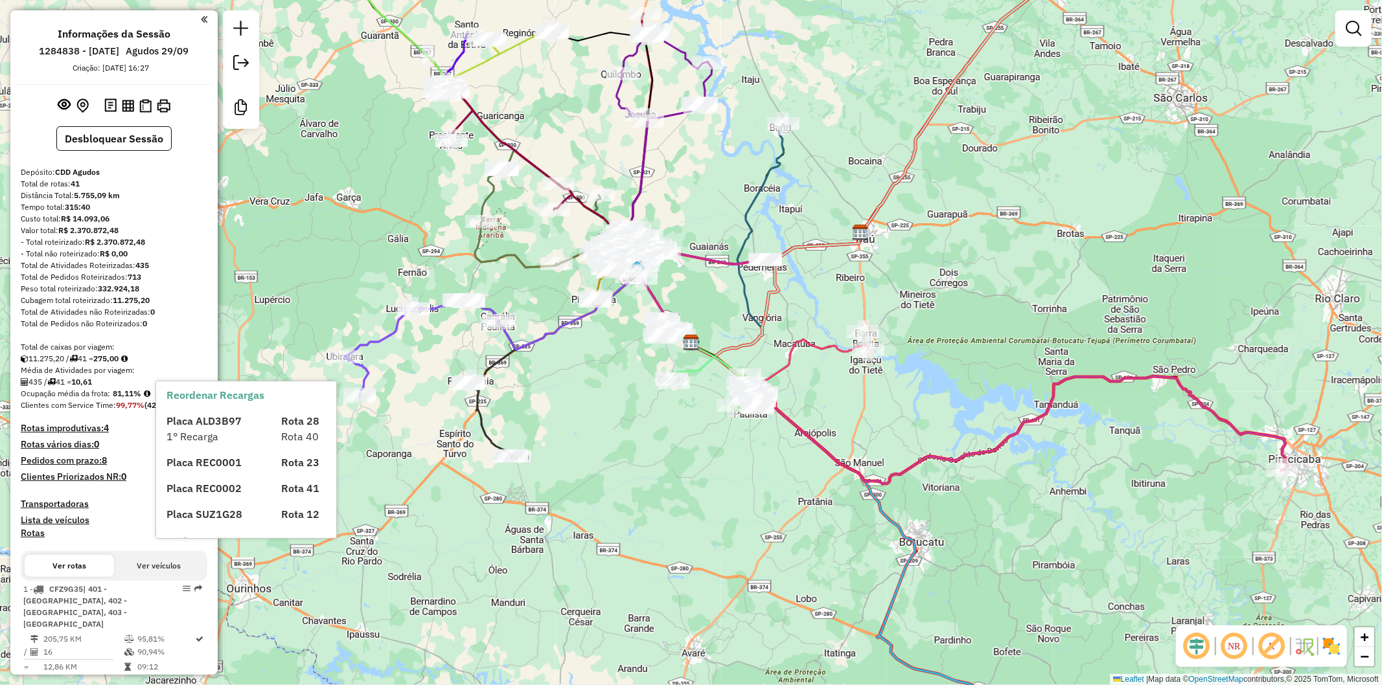
click at [52, 47] on h6 "1284838 - 29/09/2025" at bounding box center [80, 51] width 80 height 12
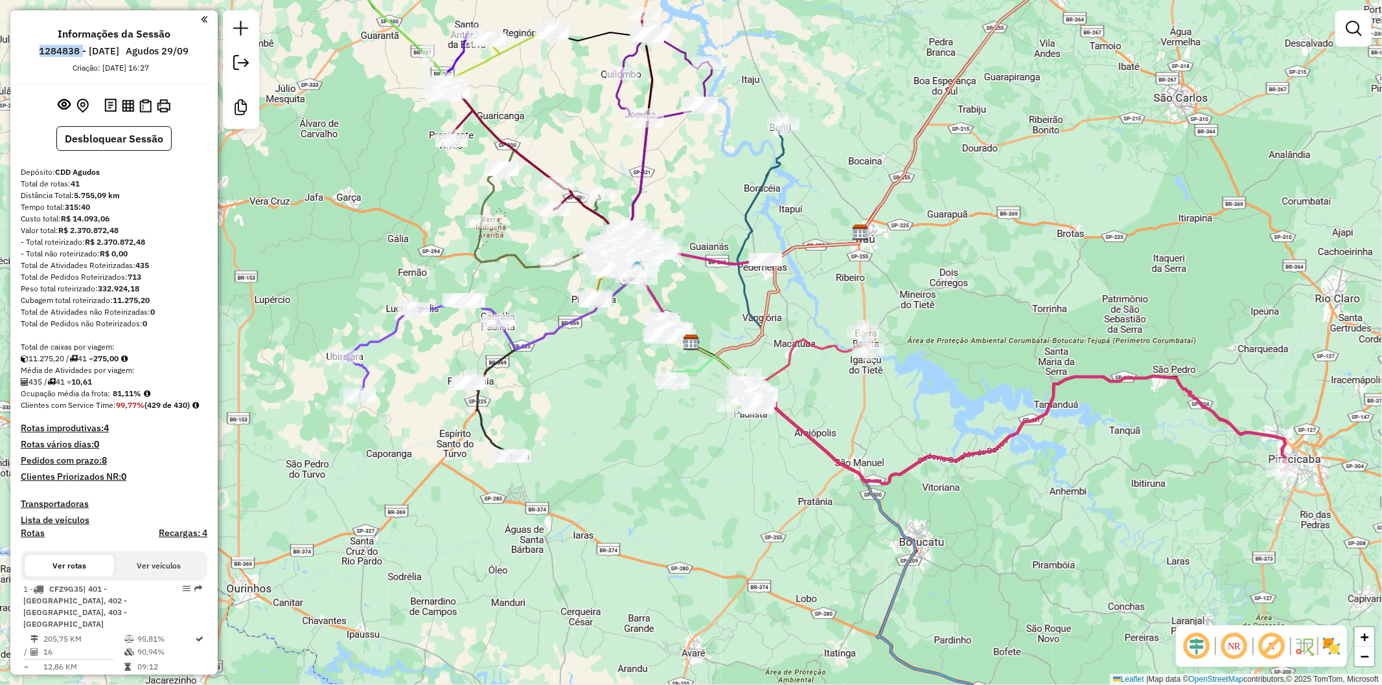
copy h6 "1284838"
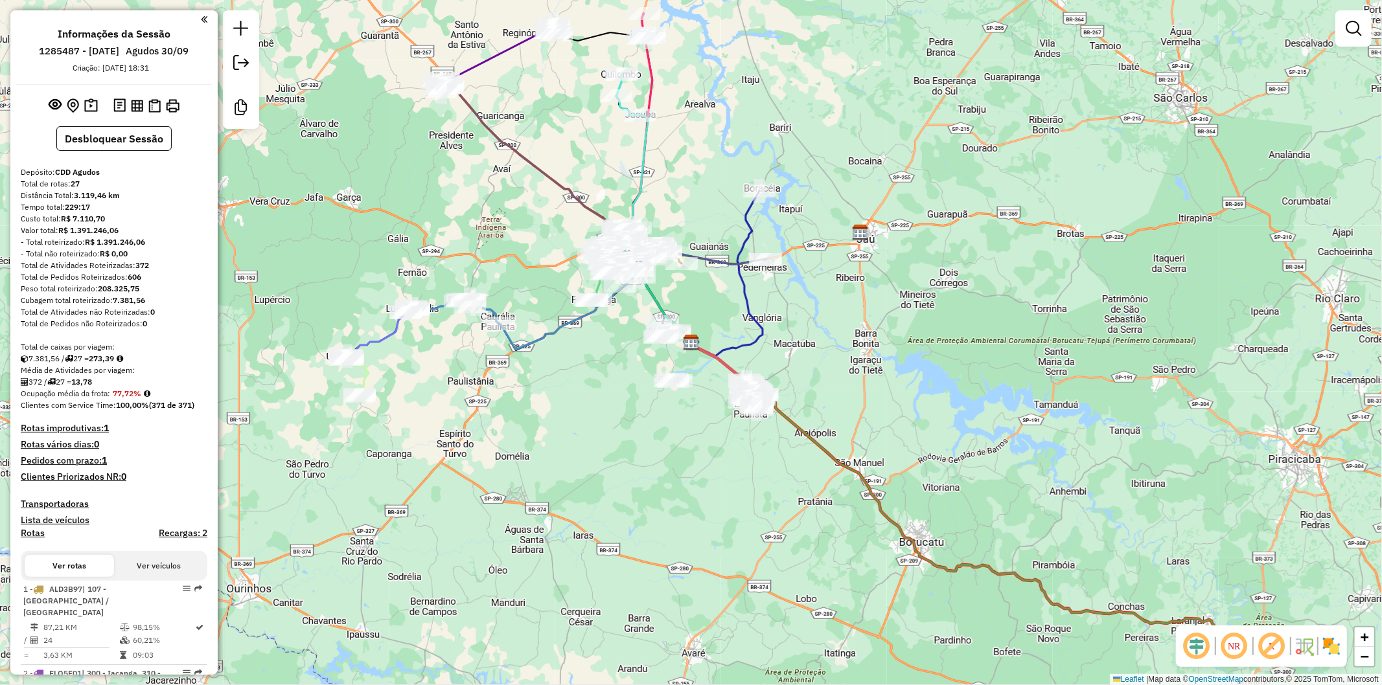
click at [40, 49] on h6 "1285487 - [DATE]" at bounding box center [80, 51] width 80 height 12
click at [40, 49] on h6 "1285487 - 30/09/2025" at bounding box center [80, 51] width 80 height 12
copy h6 "1285487"
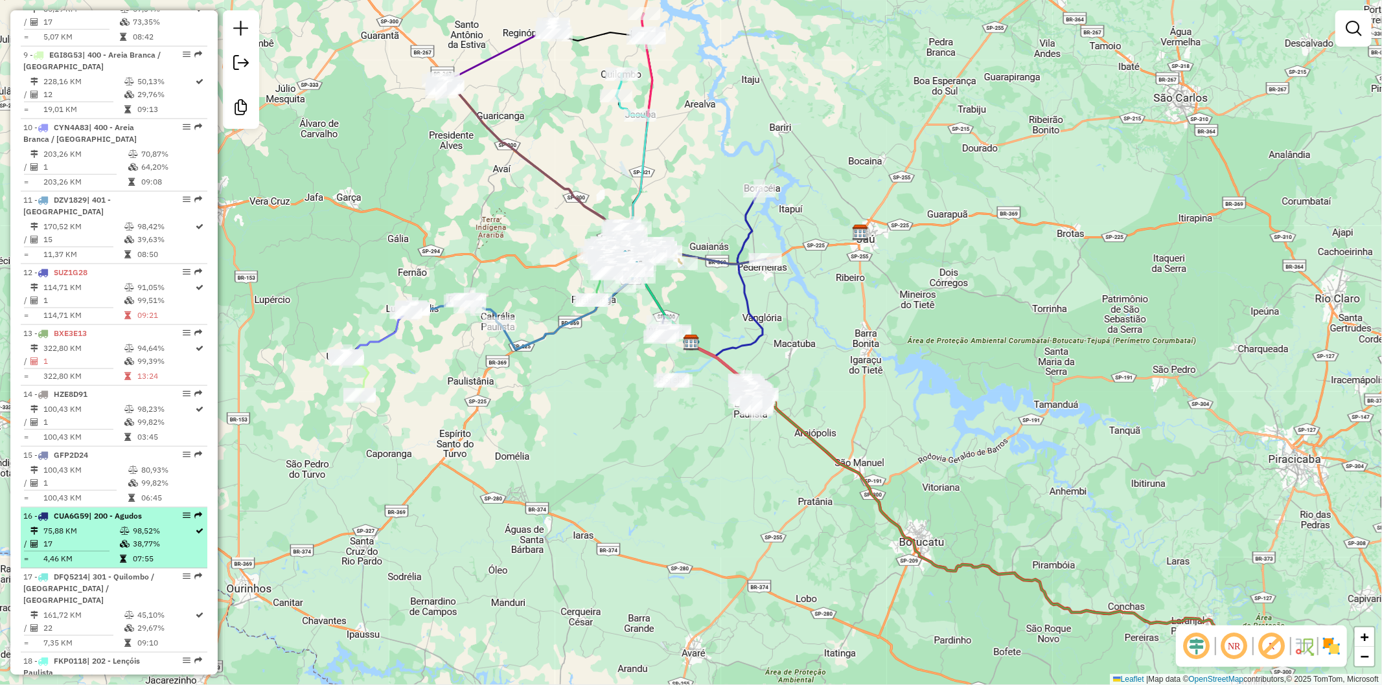
scroll to position [1341, 0]
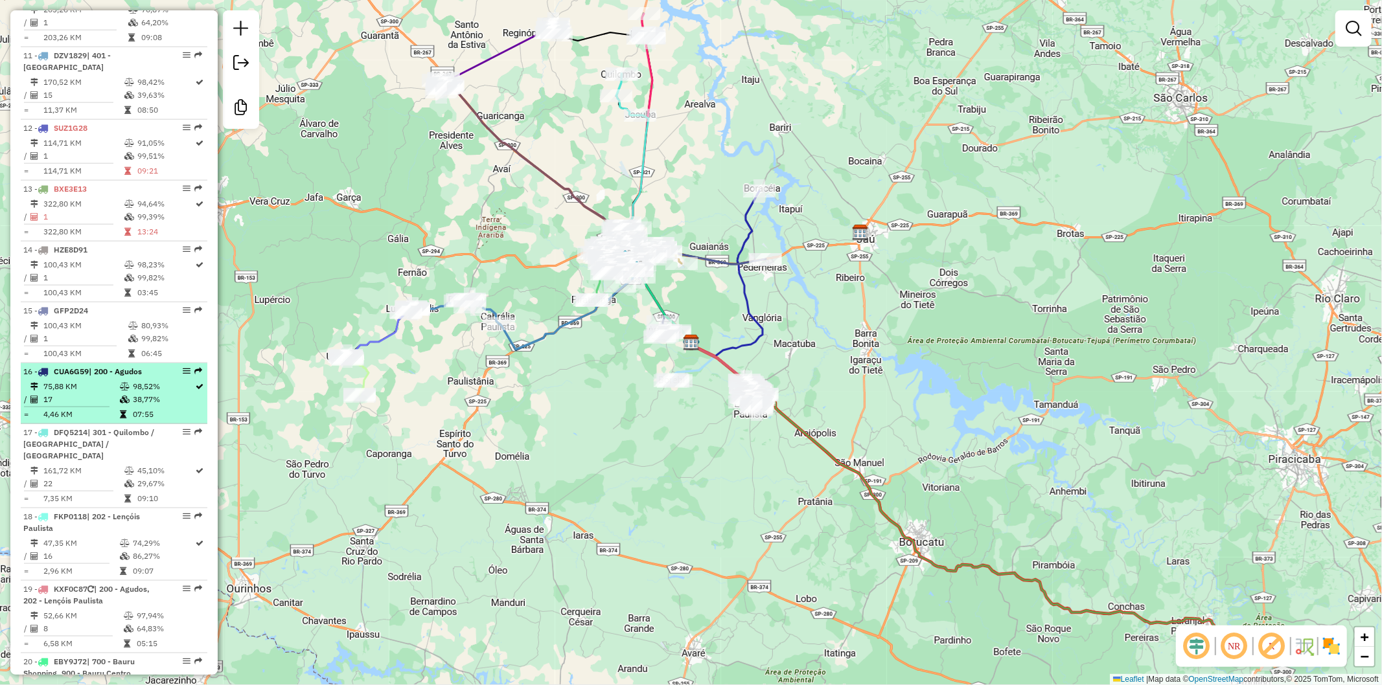
click at [89, 393] on td "17" at bounding box center [81, 399] width 76 height 13
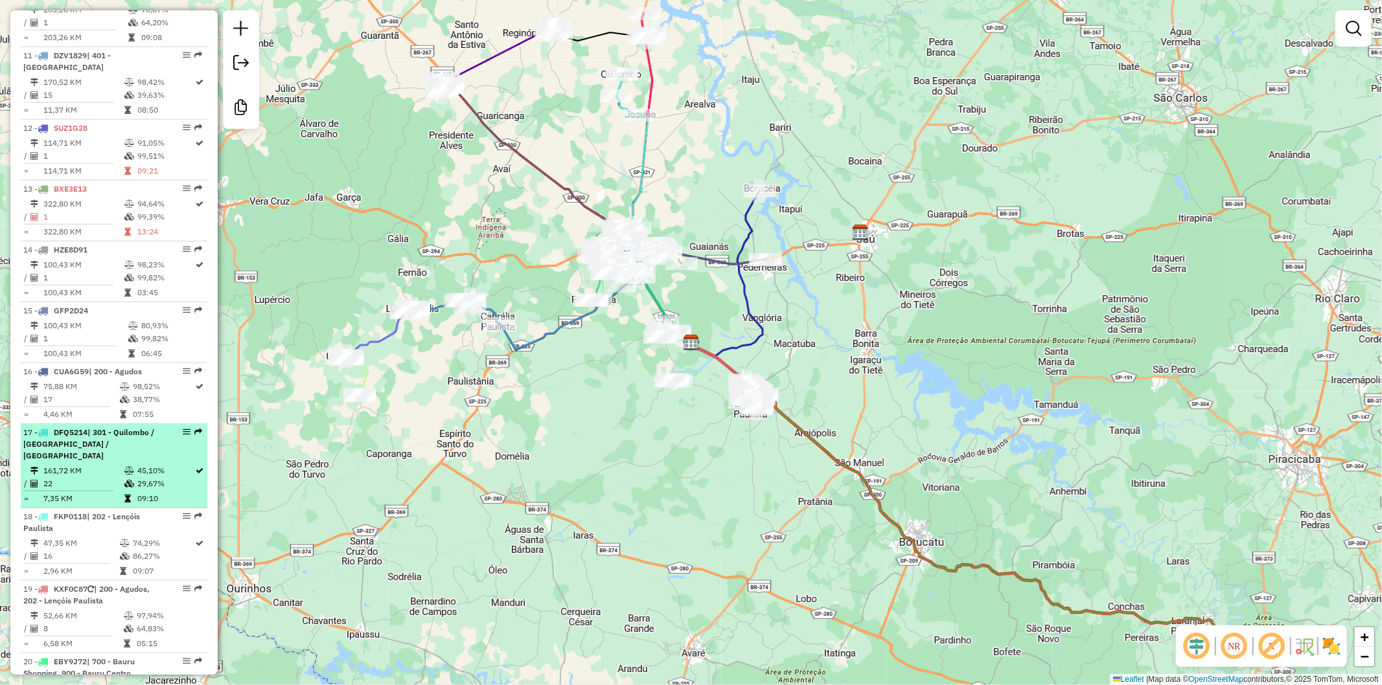
select select "**********"
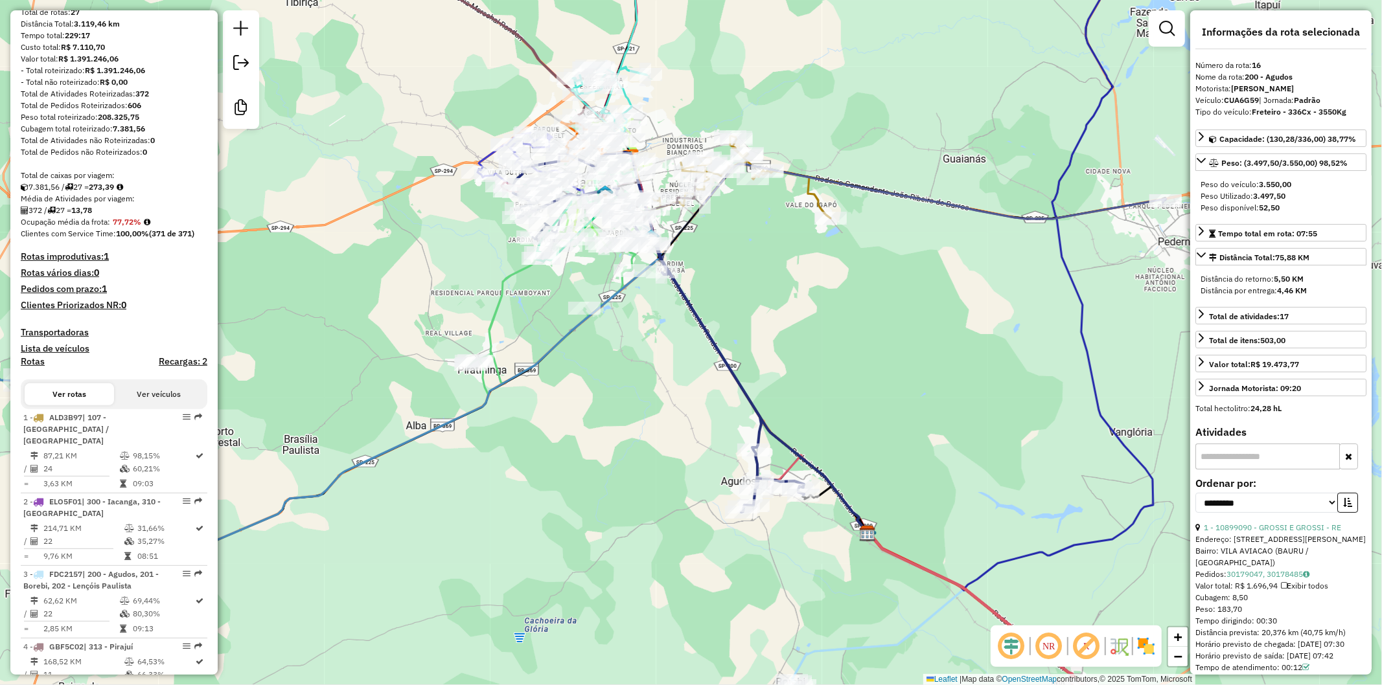
scroll to position [0, 0]
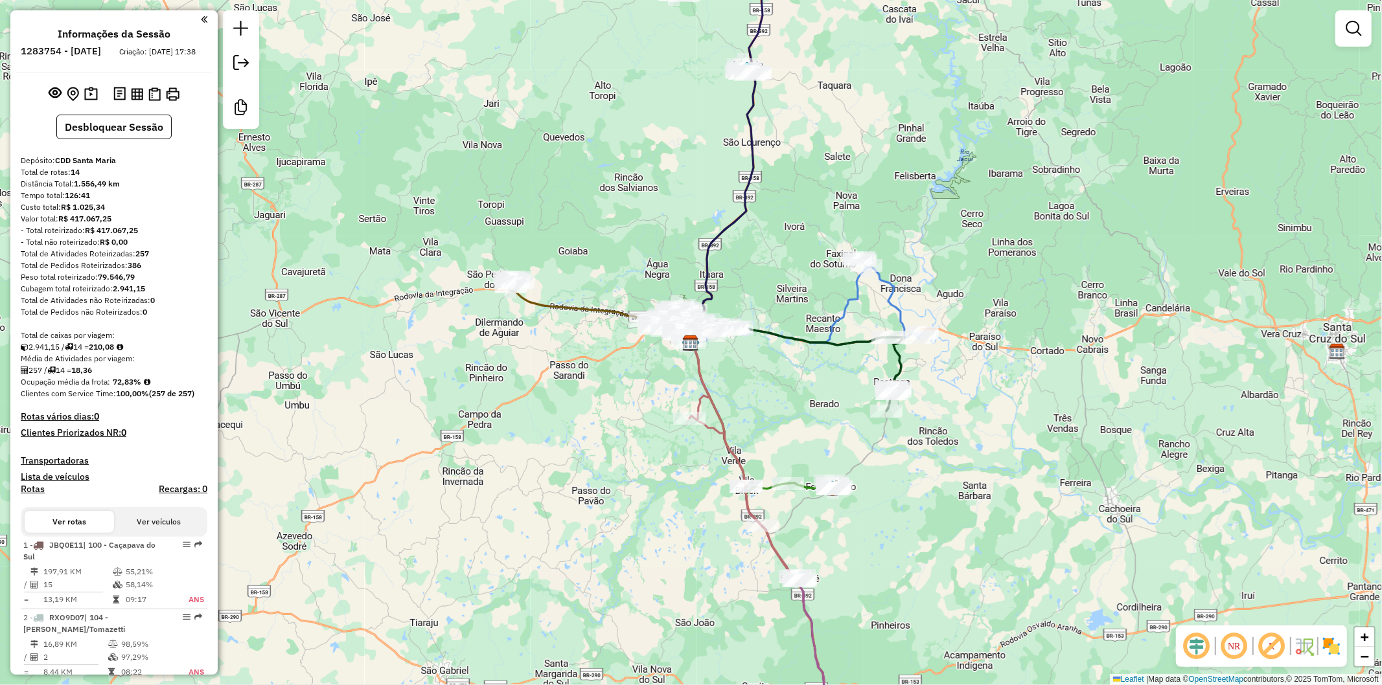
click at [81, 54] on h6 "1283754 - [DATE]" at bounding box center [61, 51] width 80 height 12
click at [81, 54] on h6 "1283754 - 27/09/2025" at bounding box center [61, 51] width 80 height 12
copy h6 "1283754"
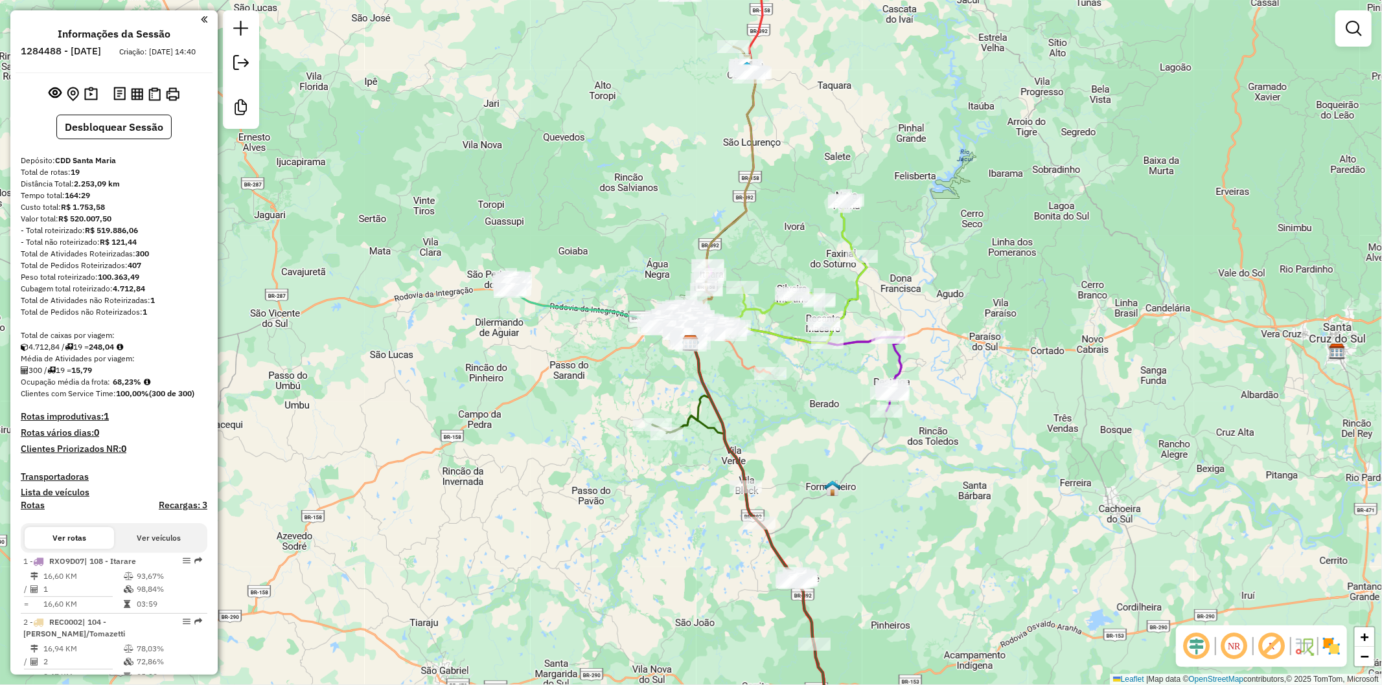
click at [79, 52] on h6 "1284488 - [DATE]" at bounding box center [61, 51] width 80 height 12
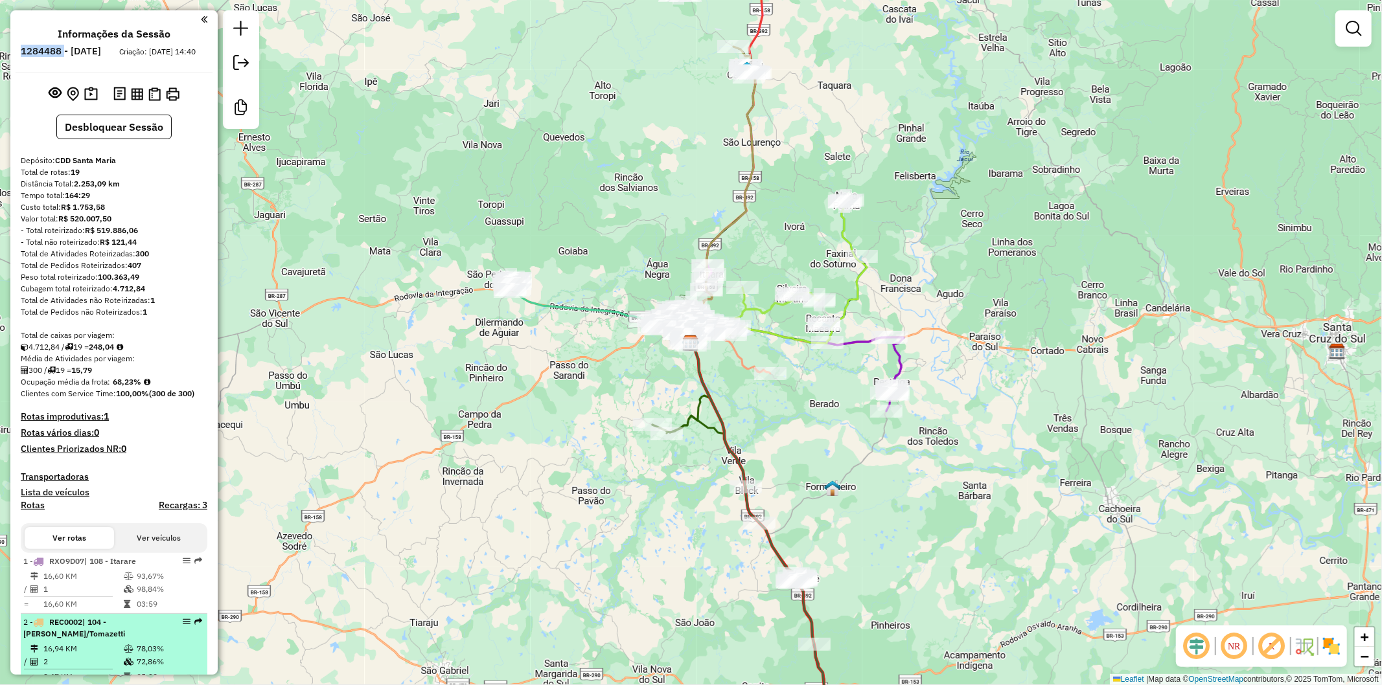
copy h6 "1284488"
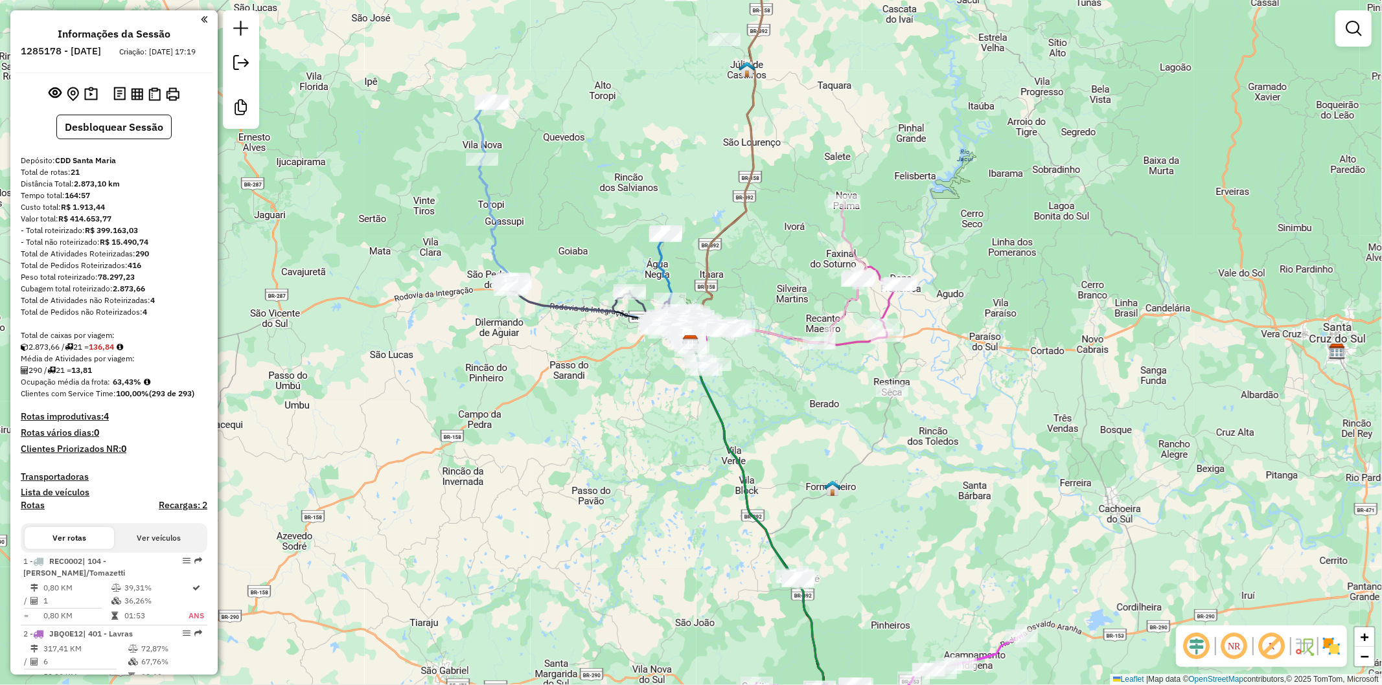
click at [67, 49] on h6 "1285178 - 30/09/2025" at bounding box center [61, 51] width 80 height 12
drag, startPoint x: 67, startPoint y: 49, endPoint x: 128, endPoint y: 185, distance: 149.3
click at [67, 48] on h6 "1285178 - 30/09/2025" at bounding box center [61, 51] width 80 height 12
copy h6 "1285178"
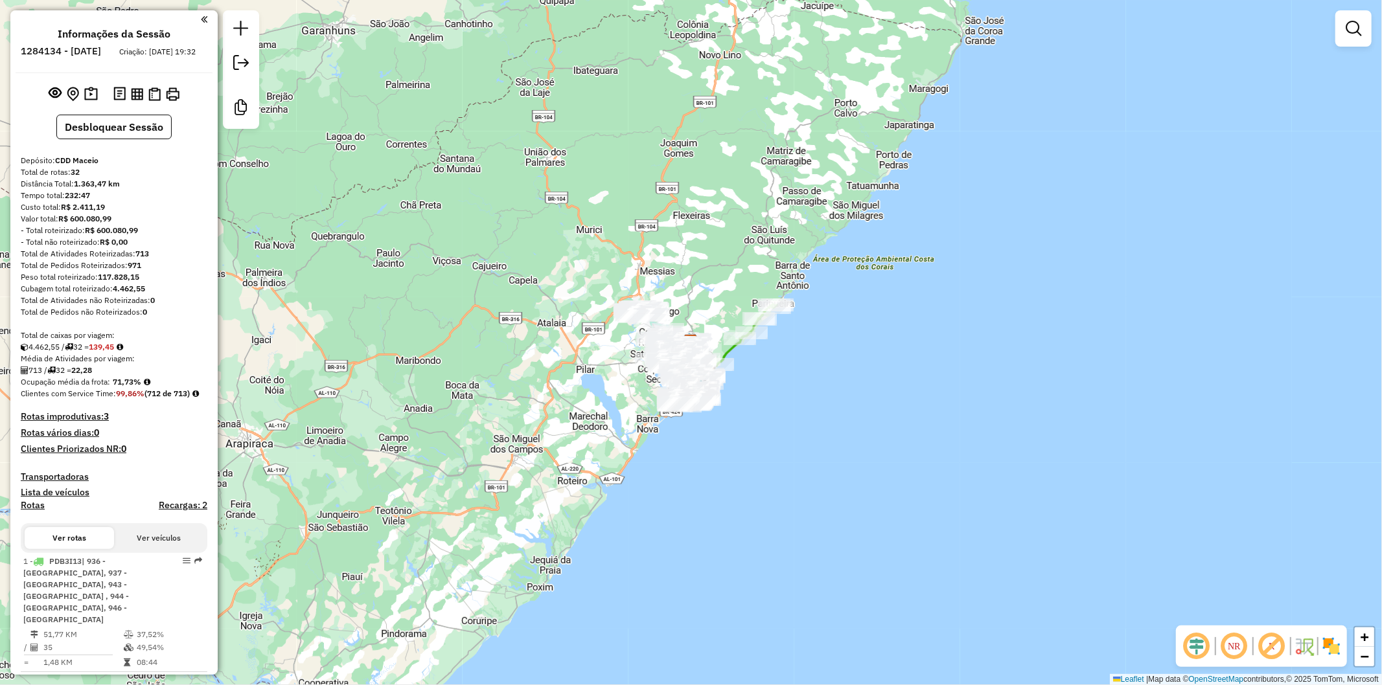
click at [89, 52] on h6 "1284134 - 27/09/2025" at bounding box center [61, 51] width 80 height 12
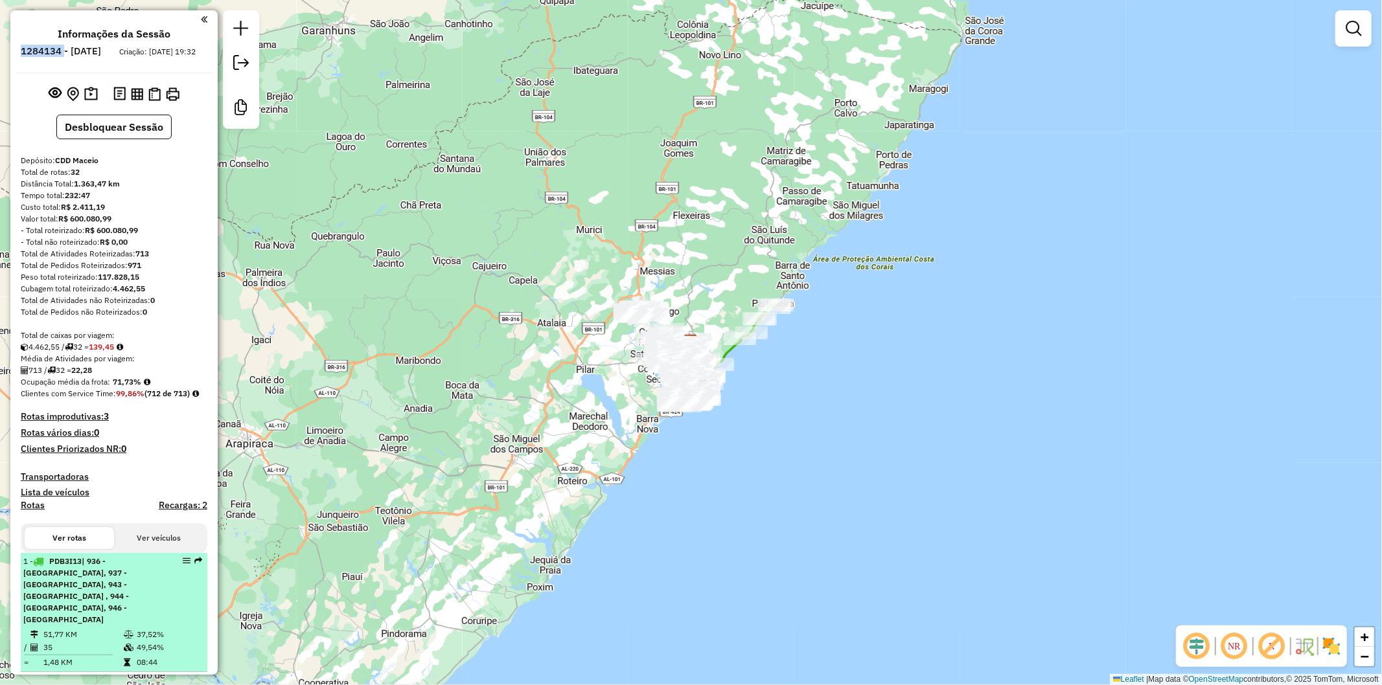
copy h6 "1284134"
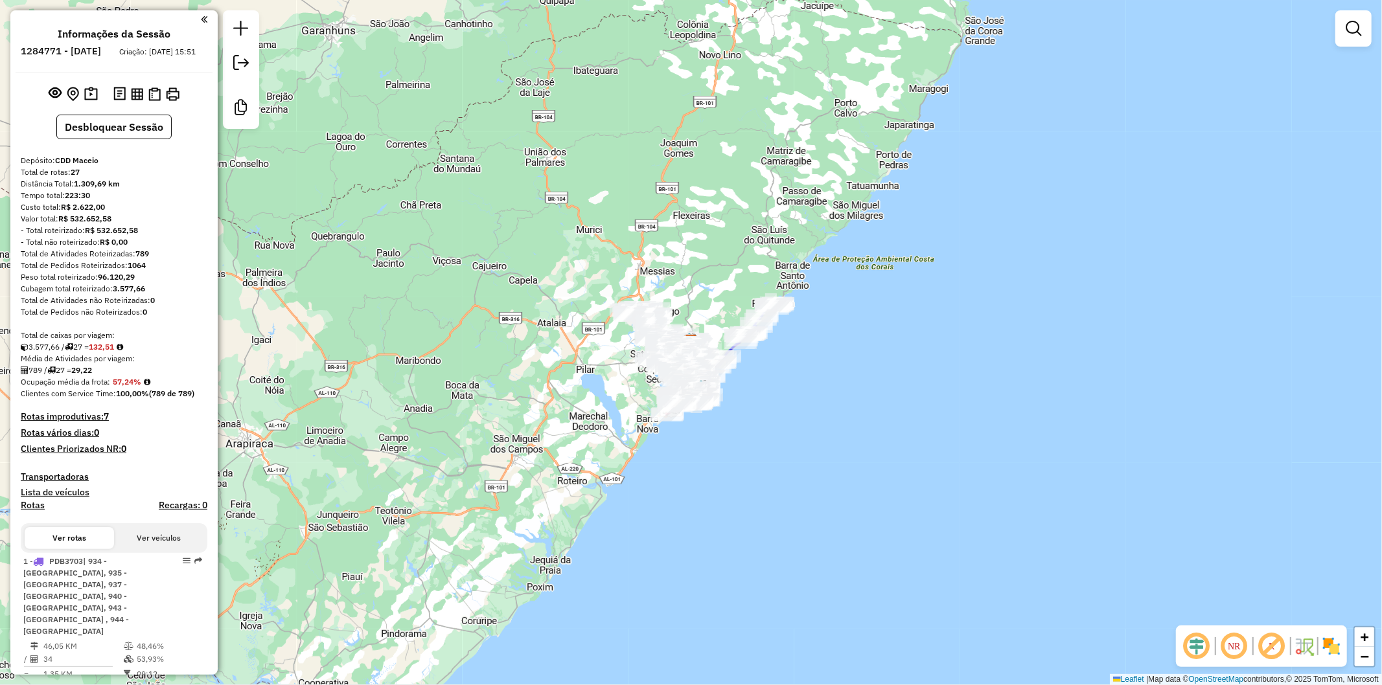
click at [83, 49] on h6 "1284771 - 29/09/2025" at bounding box center [61, 51] width 80 height 12
click at [82, 49] on h6 "1284771 - 29/09/2025" at bounding box center [61, 51] width 80 height 12
copy h6 "1284771"
click at [79, 49] on h6 "1285570 - [DATE]" at bounding box center [61, 51] width 80 height 12
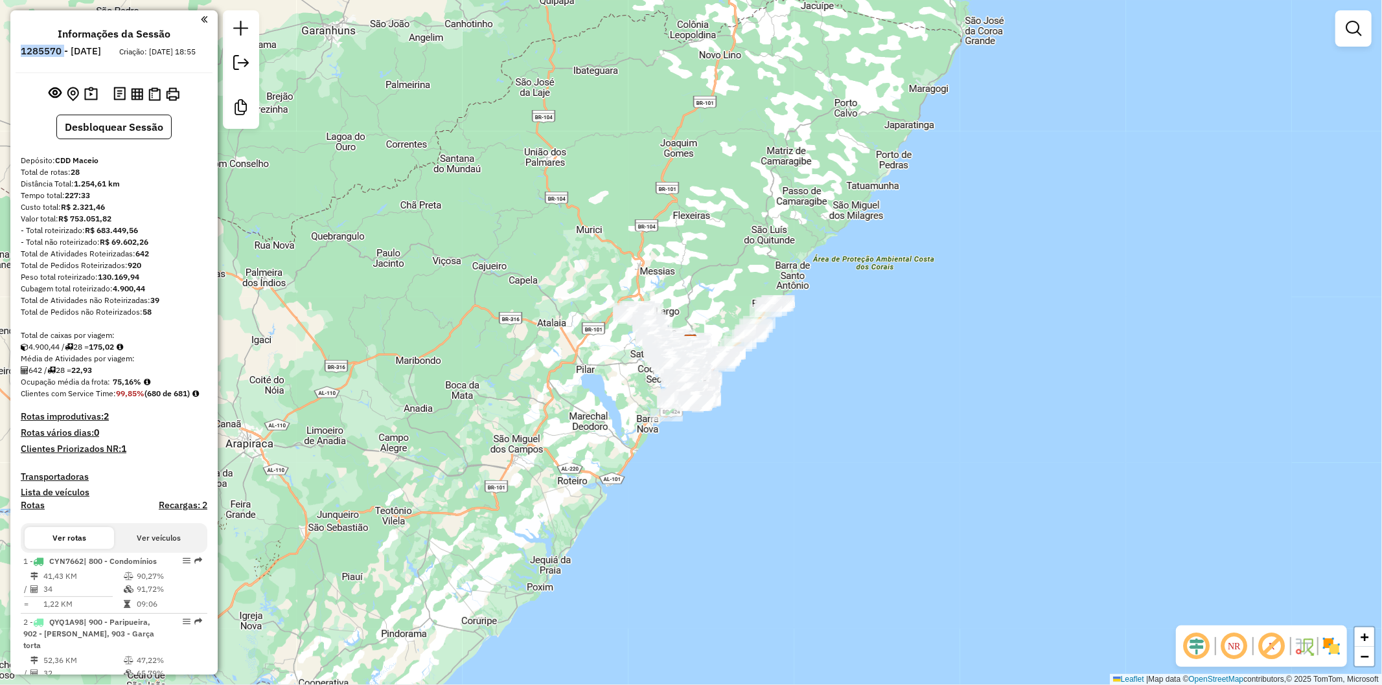
copy h6 "1285570"
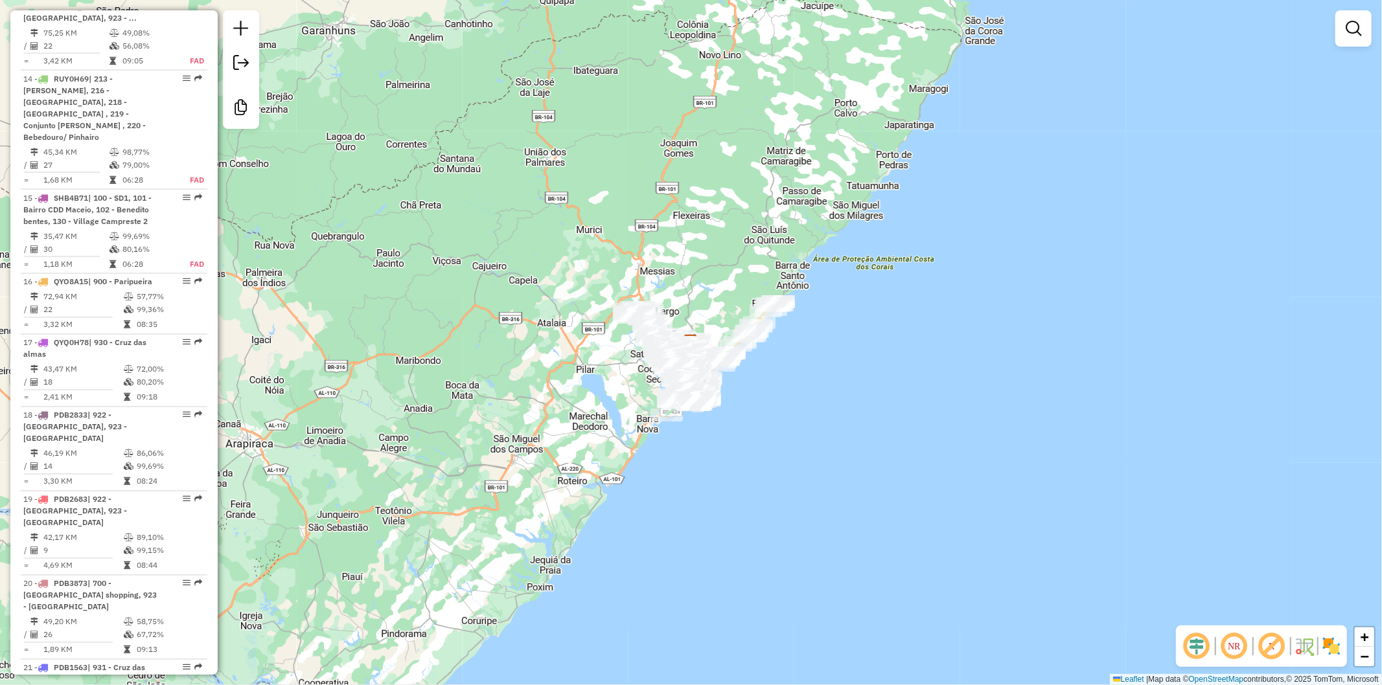
scroll to position [2470, 0]
